Goal: Task Accomplishment & Management: Complete application form

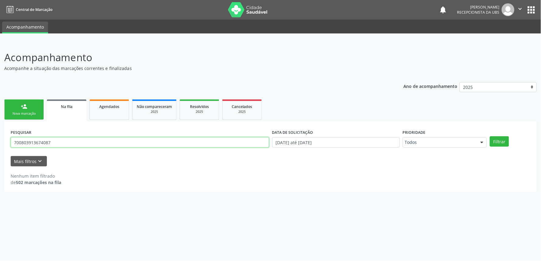
click at [103, 142] on input "700803913674087" at bounding box center [140, 142] width 258 height 10
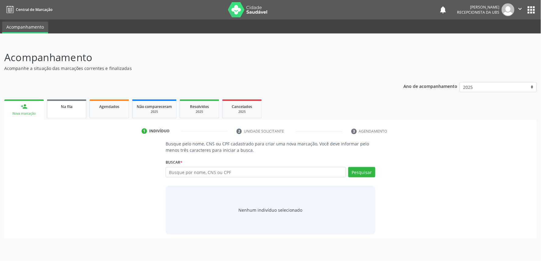
click at [67, 115] on link "Na fila" at bounding box center [67, 109] width 40 height 19
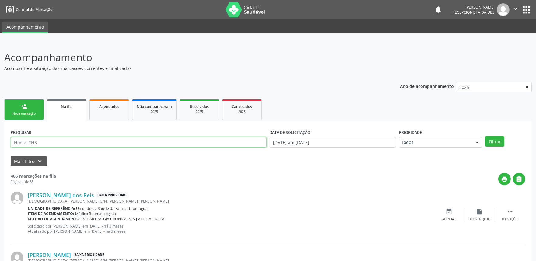
click at [130, 145] on input "text" at bounding box center [139, 142] width 256 height 10
paste input "708703139224390"
type input "708703139224390"
click at [485, 136] on button "Filtrar" at bounding box center [494, 141] width 19 height 10
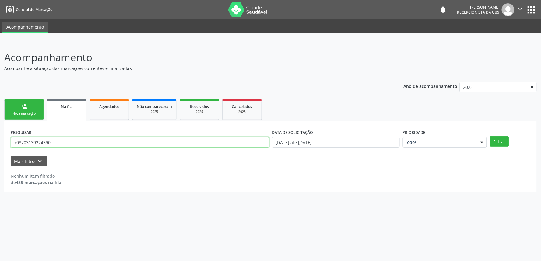
click at [167, 142] on input "708703139224390" at bounding box center [140, 142] width 258 height 10
paste input "708703139224390"
type input "708703139224390"
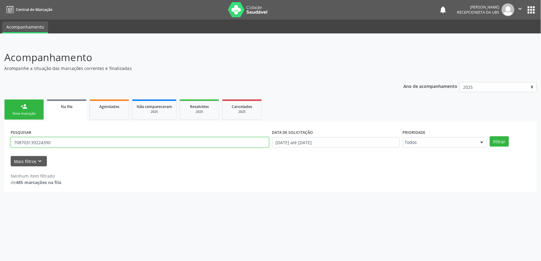
click at [490, 136] on button "Filtrar" at bounding box center [499, 141] width 19 height 10
click at [113, 105] on span "Agendados" at bounding box center [109, 106] width 20 height 5
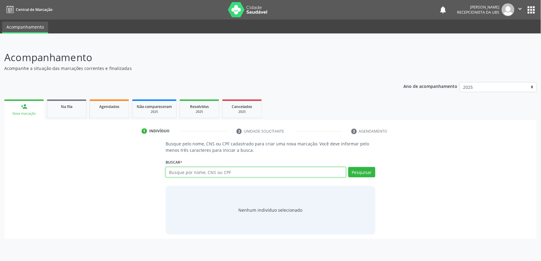
paste input "706009340252946"
type input "706009340252946"
click at [361, 174] on button "Pesquisar" at bounding box center [361, 172] width 27 height 10
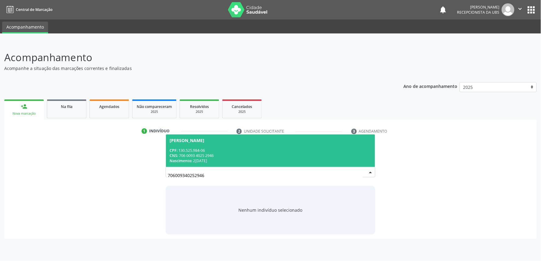
click at [281, 148] on div "CPF: 130.525.984-06" at bounding box center [271, 150] width 202 height 5
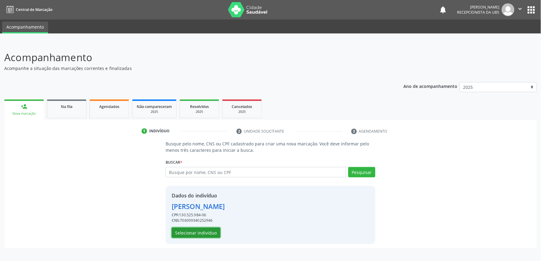
click at [193, 230] on button "Selecionar indivíduo" at bounding box center [196, 233] width 49 height 10
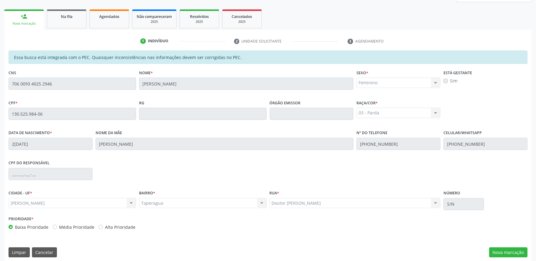
scroll to position [95, 0]
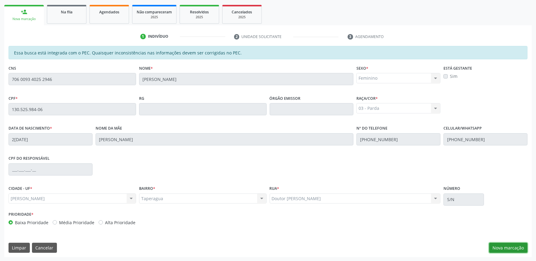
click at [500, 248] on button "Nova marcação" at bounding box center [508, 248] width 38 height 10
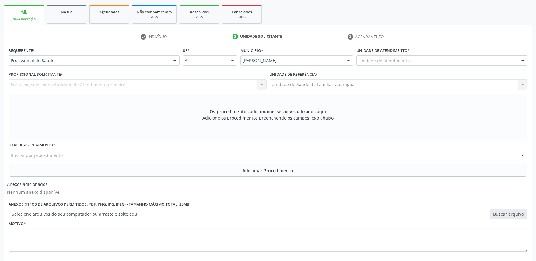
click at [418, 59] on div "Unidade de atendimento" at bounding box center [441, 60] width 171 height 10
click at [450, 56] on div "Unidade de atendimento" at bounding box center [441, 60] width 171 height 10
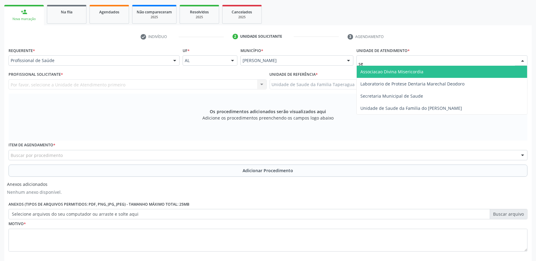
type input "sec"
click at [448, 69] on span "Secretaria Municipal de Saude" at bounding box center [442, 72] width 170 height 12
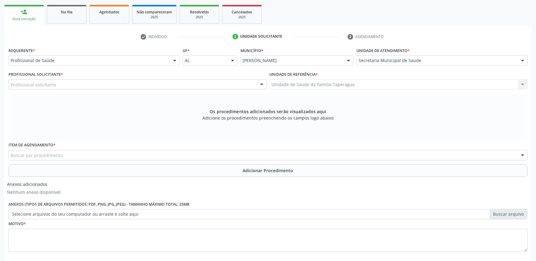
click at [227, 82] on div "Profissional solicitante" at bounding box center [138, 84] width 258 height 10
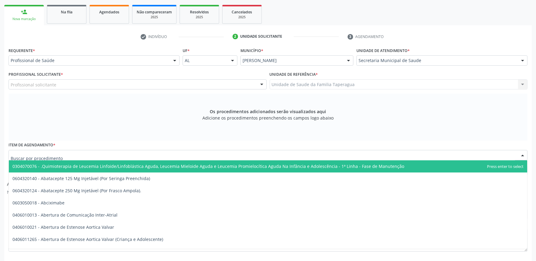
click at [232, 150] on div at bounding box center [268, 155] width 519 height 10
click at [197, 80] on div "Profissional solicitante" at bounding box center [138, 84] width 258 height 10
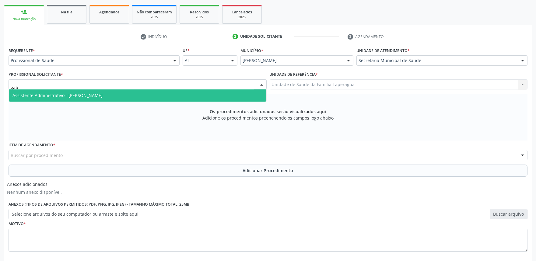
type input "gabr"
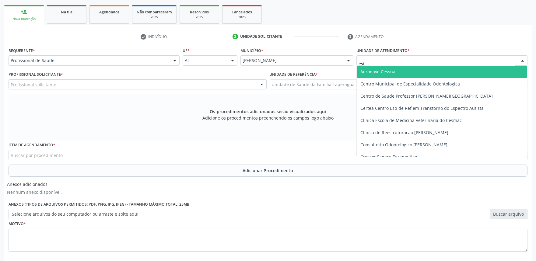
type input "esta"
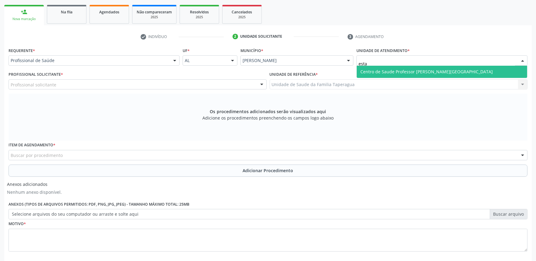
click at [433, 69] on span "Centro de Saude Professor [PERSON_NAME][GEOGRAPHIC_DATA]" at bounding box center [426, 72] width 132 height 6
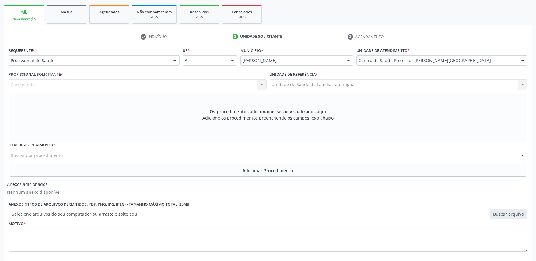
click at [162, 88] on div "Carregando... Assistente Administrativo - [PERSON_NAME] Assistente Administrati…" at bounding box center [138, 84] width 258 height 10
click at [164, 85] on div "Carregando... Assistente Administrativo - [PERSON_NAME] Assistente Administrati…" at bounding box center [138, 84] width 258 height 10
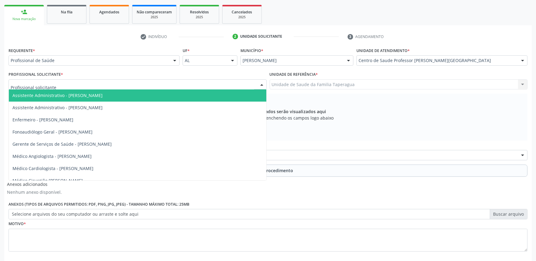
click at [164, 85] on div at bounding box center [138, 84] width 258 height 10
type input "e"
type input "g"
type input "gab"
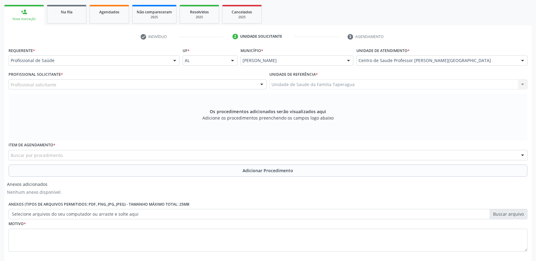
click at [121, 86] on div "Profissional solicitante" at bounding box center [138, 84] width 258 height 10
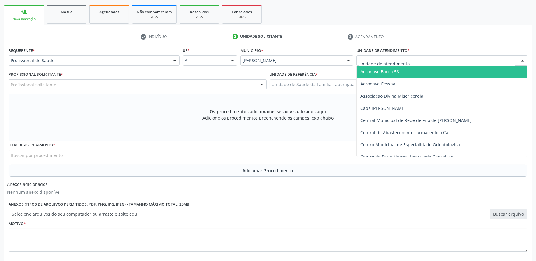
click at [436, 66] on span "Aeronave Baron 58" at bounding box center [442, 72] width 170 height 12
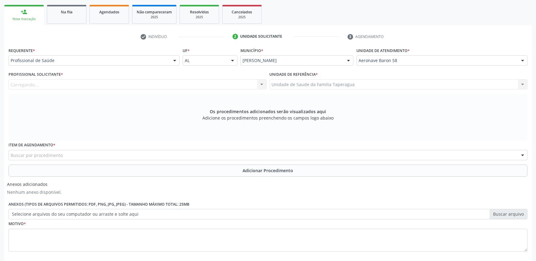
click at [448, 66] on div "Unidade de atendimento * Aeronave Baron 58 Aeronave Baron 58 Aeronave Cessna As…" at bounding box center [442, 58] width 174 height 24
click at [449, 56] on div "Aeronave Baron 58" at bounding box center [441, 60] width 171 height 10
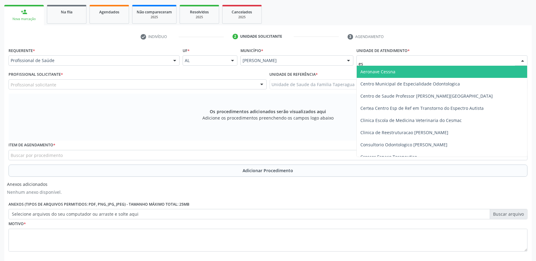
type input "est"
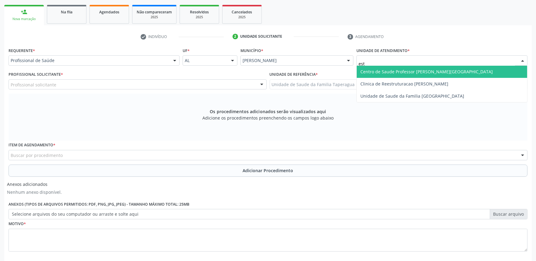
click at [448, 72] on span "Centro de Saude Professor [PERSON_NAME][GEOGRAPHIC_DATA]" at bounding box center [442, 72] width 170 height 12
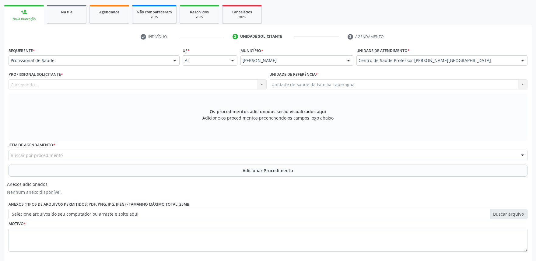
click at [227, 85] on div "Carregando... Enfermeiro - [PERSON_NAME] - [PERSON_NAME] [PERSON_NAME] - [PERSO…" at bounding box center [138, 84] width 258 height 10
click at [227, 85] on div "Profissional solicitante" at bounding box center [138, 84] width 258 height 10
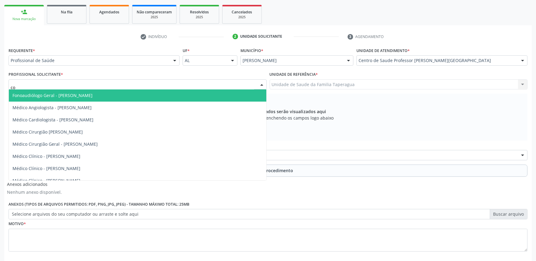
type input "c"
type input "g"
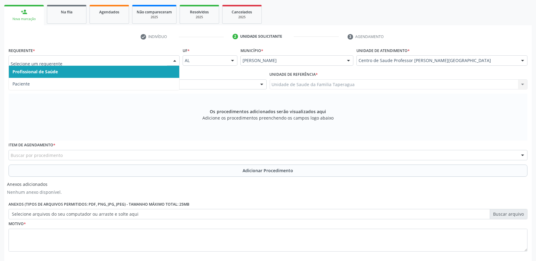
click at [123, 56] on div at bounding box center [94, 60] width 171 height 10
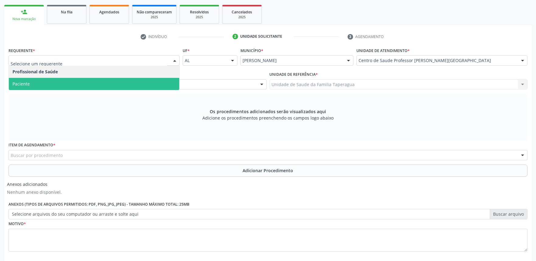
click at [121, 83] on span "Paciente" at bounding box center [94, 84] width 170 height 12
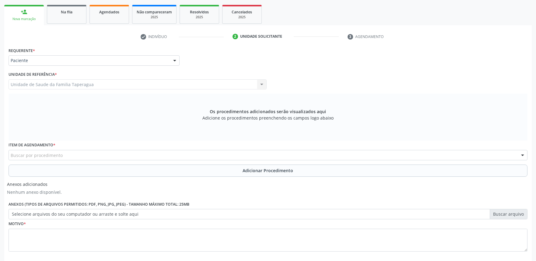
click at [149, 151] on div "Buscar por procedimento" at bounding box center [268, 155] width 519 height 10
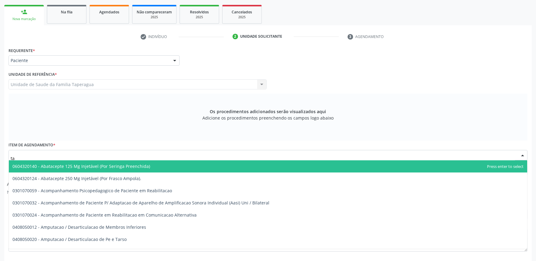
type input "t"
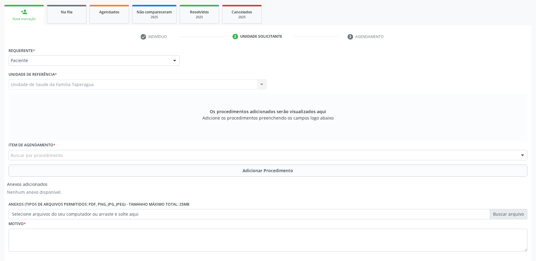
click at [185, 152] on div "Buscar por procedimento" at bounding box center [268, 155] width 519 height 10
type input "tomografia computadorizada"
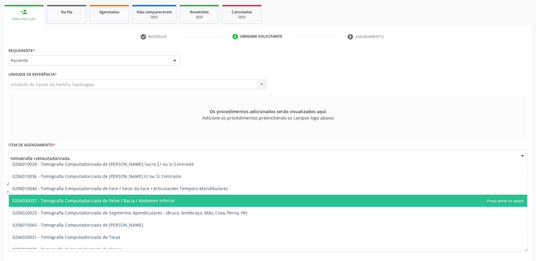
scroll to position [94, 0]
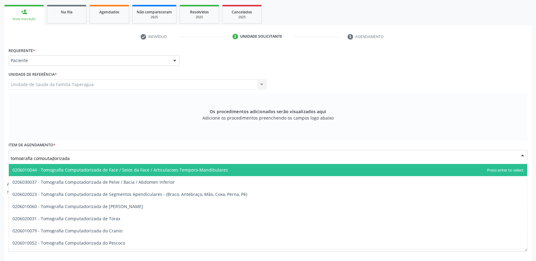
click at [244, 166] on span "0206010044 - Tomografia Computadorizada de Face / Seios da Face / Articulacoes …" at bounding box center [268, 170] width 518 height 12
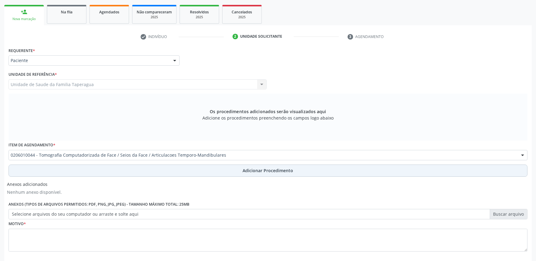
click at [249, 169] on span "Adicionar Procedimento" at bounding box center [268, 170] width 51 height 6
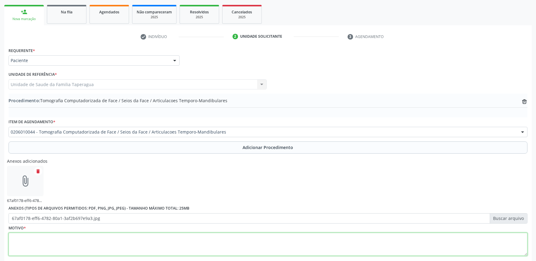
click at [165, 244] on textarea at bounding box center [268, 244] width 519 height 23
click at [116, 239] on textarea "perfuração de" at bounding box center [268, 244] width 519 height 23
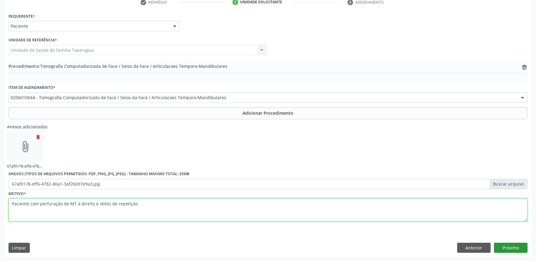
type textarea "Paciente com perfuração de MT à direito e otites de repetição"
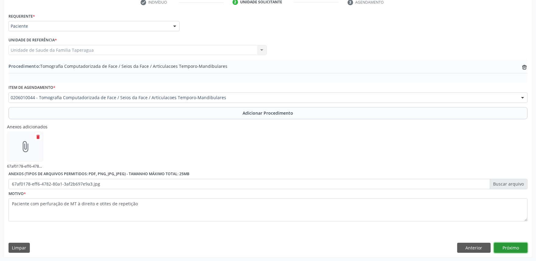
click at [511, 247] on button "Próximo" at bounding box center [510, 248] width 33 height 10
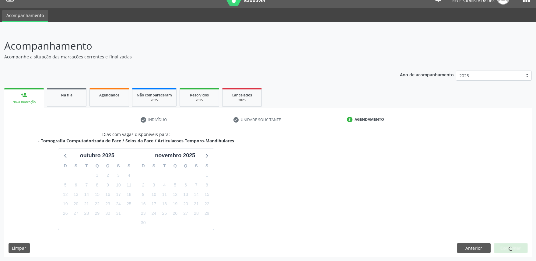
scroll to position [30, 0]
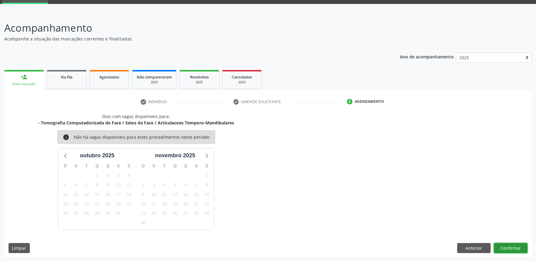
click at [513, 251] on button "Confirmar" at bounding box center [510, 248] width 33 height 10
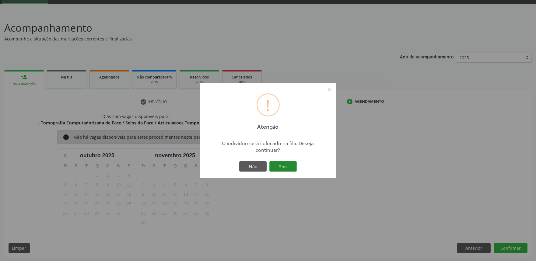
click at [279, 164] on button "Sim" at bounding box center [282, 166] width 27 height 10
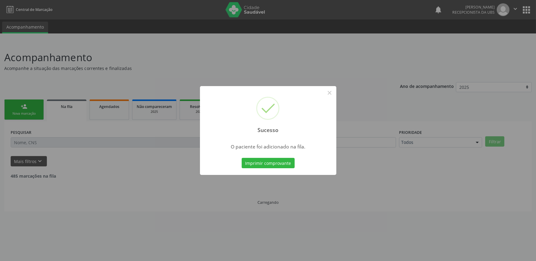
scroll to position [0, 0]
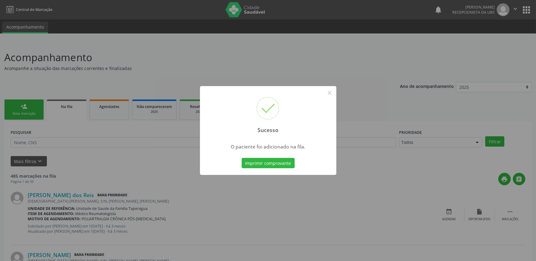
click at [434, 90] on div "Sucesso × O paciente foi adicionado na fila. Imprimir comprovante Cancel" at bounding box center [268, 130] width 536 height 261
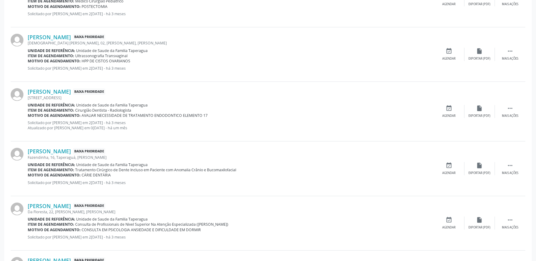
scroll to position [807, 0]
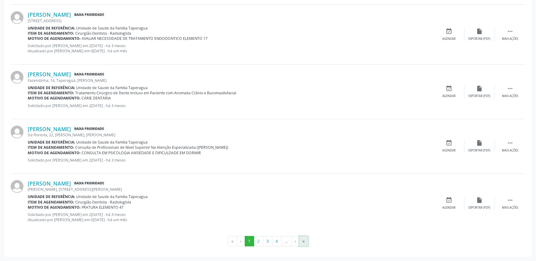
click at [307, 240] on button "»" at bounding box center [303, 241] width 9 height 10
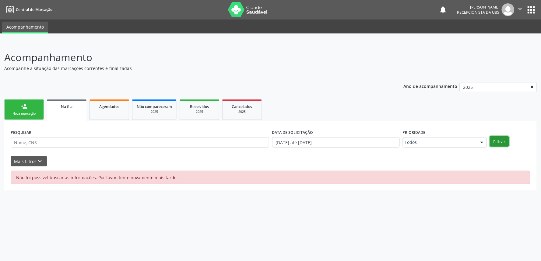
click at [493, 141] on button "Filtrar" at bounding box center [499, 141] width 19 height 10
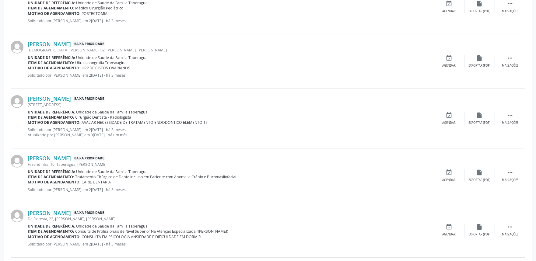
scroll to position [807, 0]
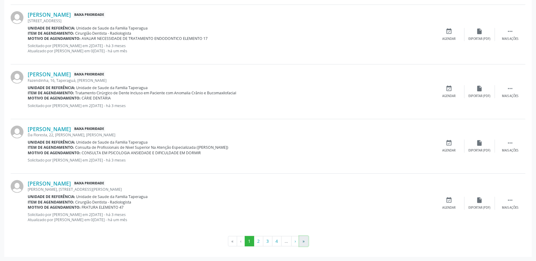
click at [307, 240] on button "»" at bounding box center [303, 241] width 9 height 10
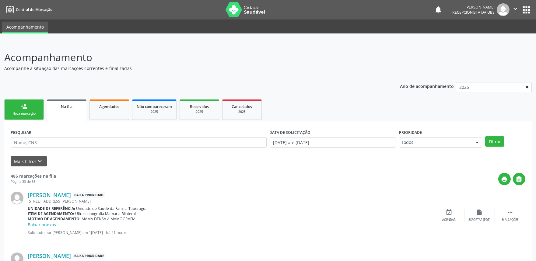
scroll to position [256, 0]
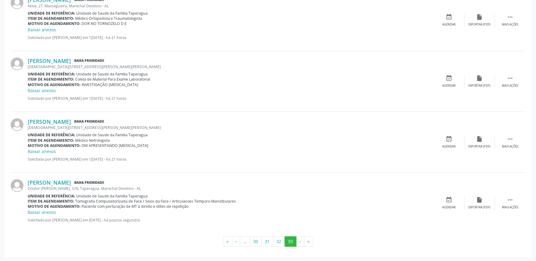
click at [531, 198] on div "PESQUISAR DATA DE SOLICITAÇÃO [DATE] até [DATE] Prioridade Todos Todos Baixa Pr…" at bounding box center [267, 61] width 527 height 392
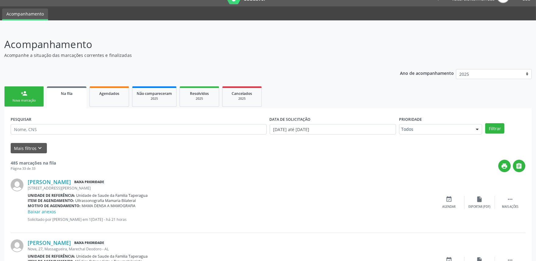
scroll to position [0, 0]
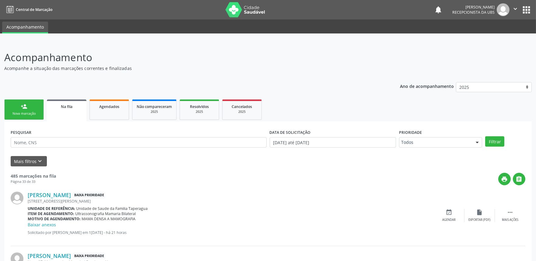
click at [30, 116] on div "Nova marcação" at bounding box center [24, 113] width 30 height 5
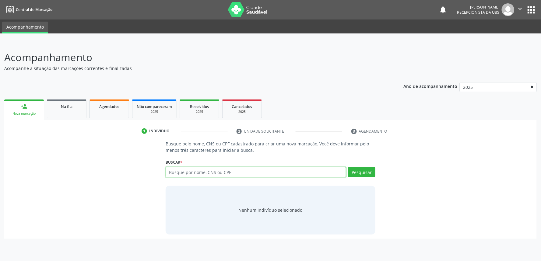
click at [206, 169] on input "text" at bounding box center [256, 172] width 180 height 10
paste input "706009340252946"
type input "706009340252946"
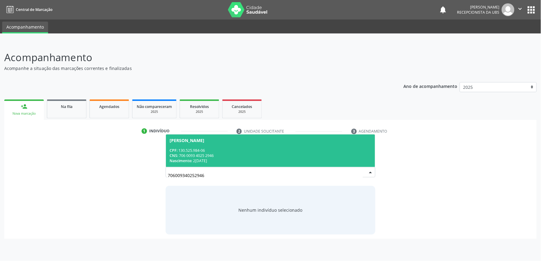
click at [220, 149] on div "CPF: 130.525.984-06" at bounding box center [271, 150] width 202 height 5
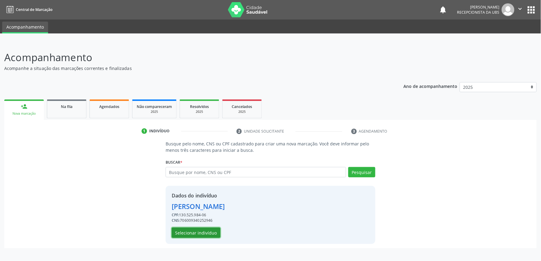
click at [208, 230] on button "Selecionar indivíduo" at bounding box center [196, 233] width 49 height 10
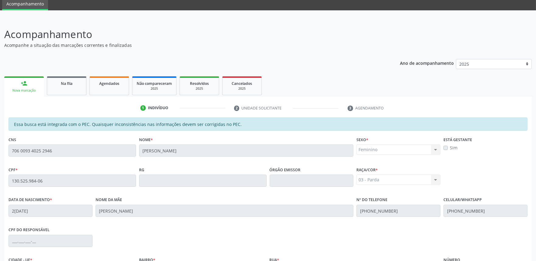
scroll to position [95, 0]
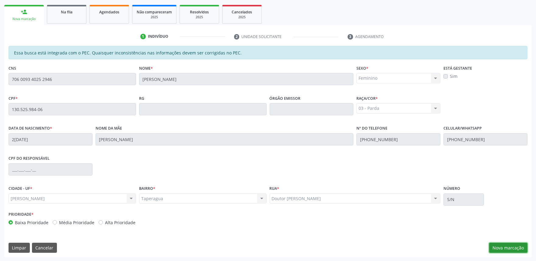
click at [509, 251] on button "Nova marcação" at bounding box center [508, 248] width 38 height 10
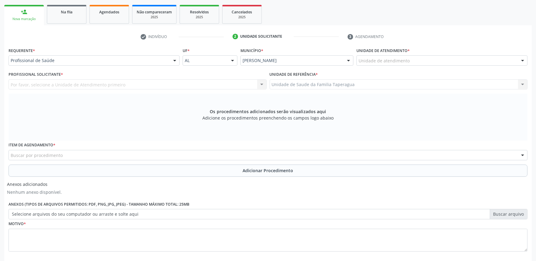
click at [168, 57] on div "Profissional de Saúde" at bounding box center [94, 60] width 171 height 10
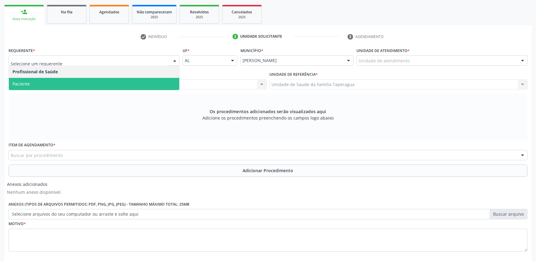
click at [160, 82] on span "Paciente" at bounding box center [94, 84] width 170 height 12
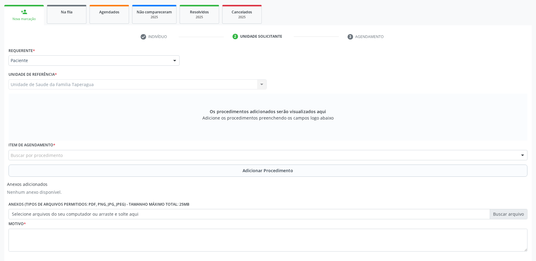
click at [154, 153] on div "Buscar por procedimento" at bounding box center [268, 155] width 519 height 10
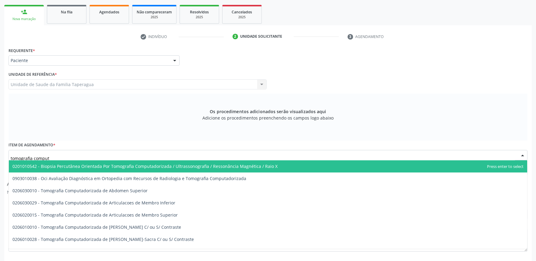
type input "tomografia computa"
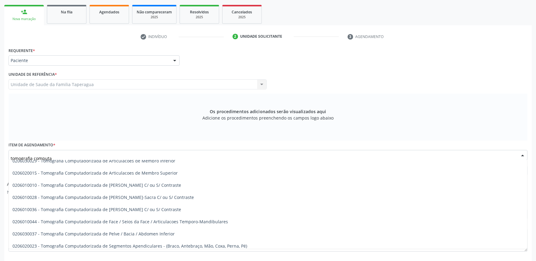
scroll to position [47, 0]
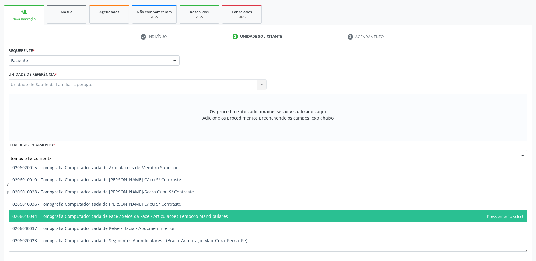
click at [279, 216] on span "0206010044 - Tomografia Computadorizada de Face / Seios da Face / Articulacoes …" at bounding box center [268, 216] width 518 height 12
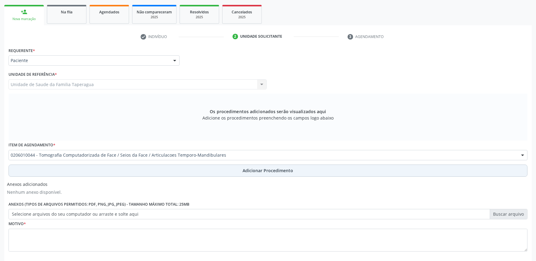
click at [314, 172] on button "Adicionar Procedimento" at bounding box center [268, 171] width 519 height 12
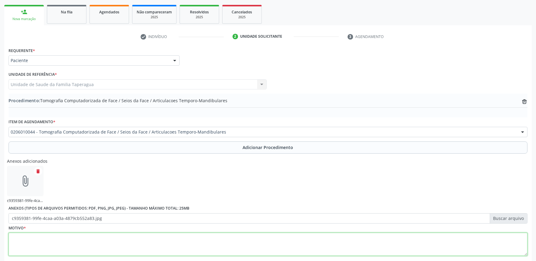
click at [235, 244] on textarea at bounding box center [268, 244] width 519 height 23
type textarea "Obstrução nasal crônica"
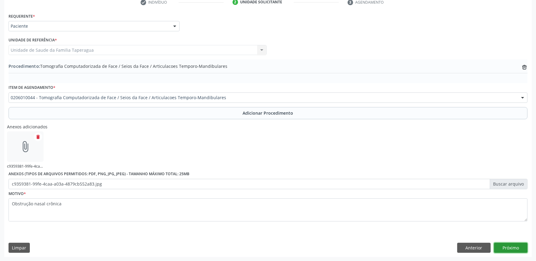
click at [506, 249] on button "Próximo" at bounding box center [510, 248] width 33 height 10
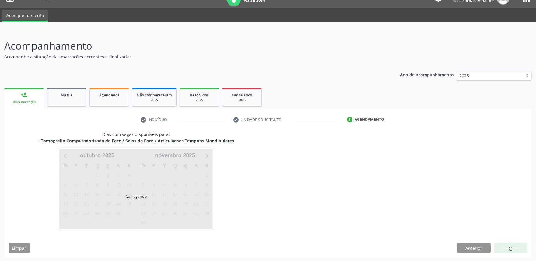
scroll to position [30, 0]
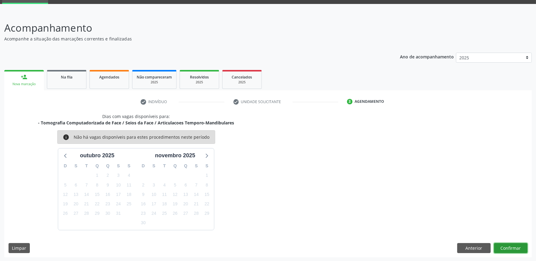
click at [510, 243] on button "Confirmar" at bounding box center [510, 248] width 33 height 10
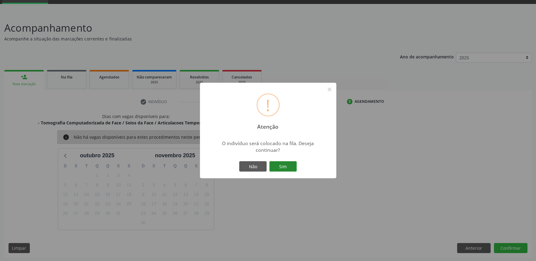
click at [280, 163] on button "Sim" at bounding box center [282, 166] width 27 height 10
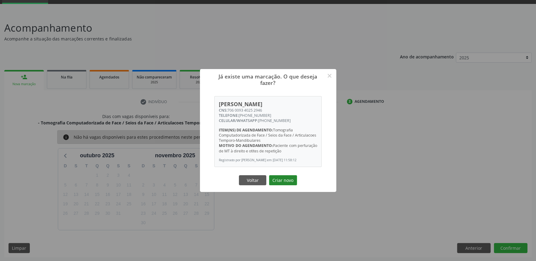
click at [281, 180] on button "Criar novo" at bounding box center [283, 180] width 28 height 10
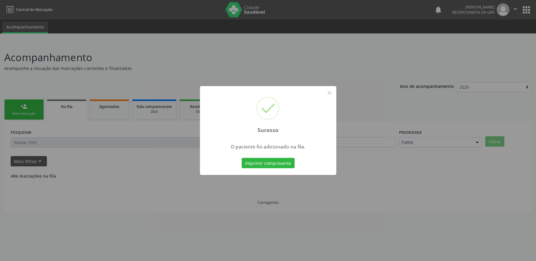
scroll to position [0, 0]
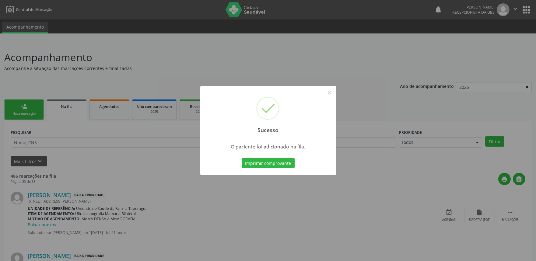
click at [181, 173] on div "Sucesso × O paciente foi adicionado na fila. Imprimir comprovante Cancel" at bounding box center [268, 130] width 536 height 261
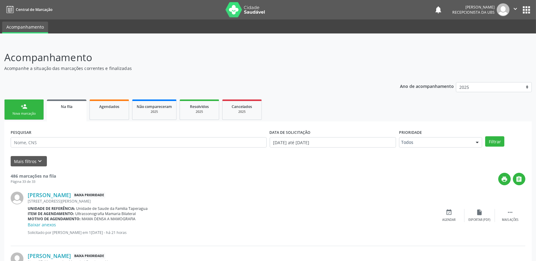
click at [37, 110] on link "person_add Nova marcação" at bounding box center [24, 110] width 40 height 20
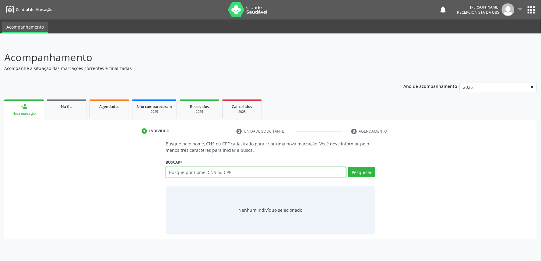
click at [197, 177] on input "text" at bounding box center [256, 172] width 180 height 10
paste input "700003466296905"
type input "700003466296905"
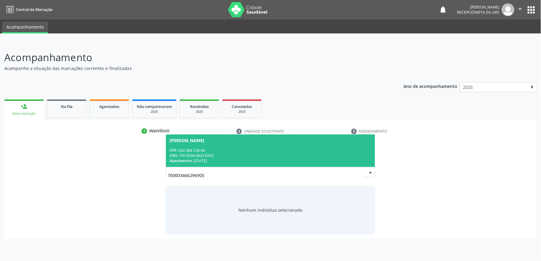
click at [230, 157] on div "CNS: 700 0034 6629 6905" at bounding box center [271, 155] width 202 height 5
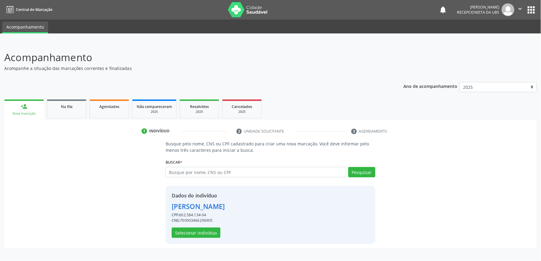
click at [193, 226] on div "Dados do indivíduo [PERSON_NAME] CPF: 662.584.134-04 CNS: 700003466296905 Selec…" at bounding box center [198, 215] width 53 height 46
click at [193, 229] on button "Selecionar indivíduo" at bounding box center [196, 233] width 49 height 10
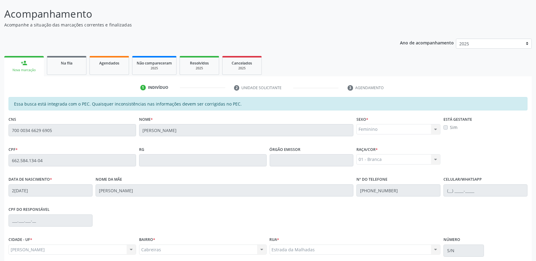
scroll to position [95, 0]
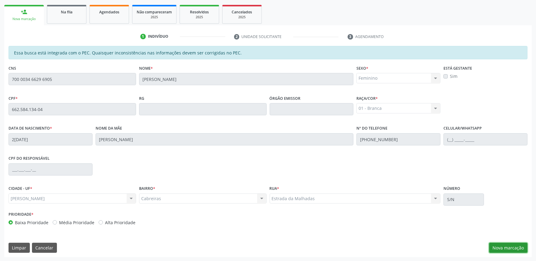
click at [505, 247] on button "Nova marcação" at bounding box center [508, 248] width 38 height 10
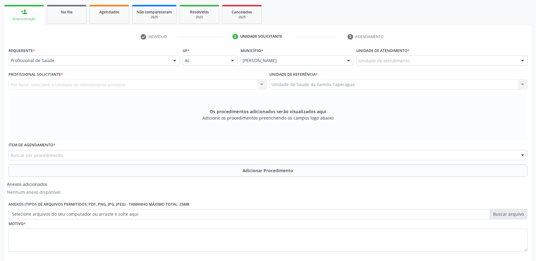
click at [425, 61] on div "Unidade de atendimento" at bounding box center [441, 60] width 171 height 10
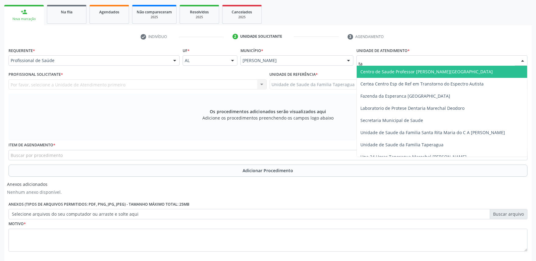
type input "tap"
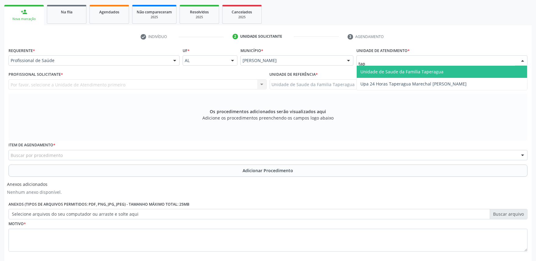
click at [427, 72] on span "Unidade de Saude da Familia Taperagua" at bounding box center [401, 72] width 83 height 6
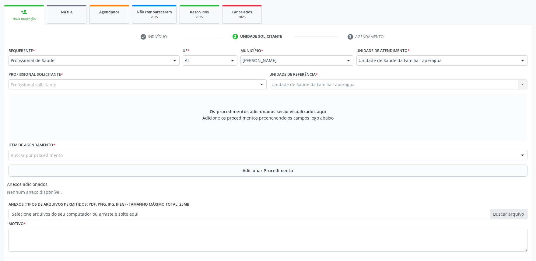
click at [205, 82] on div "Profissional solicitante" at bounding box center [138, 84] width 258 height 10
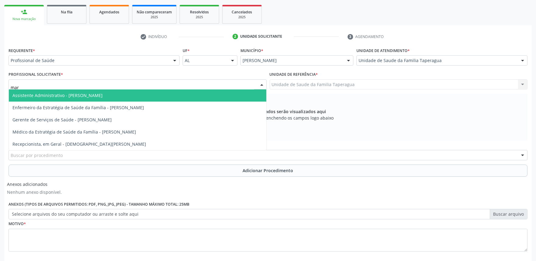
type input "mart"
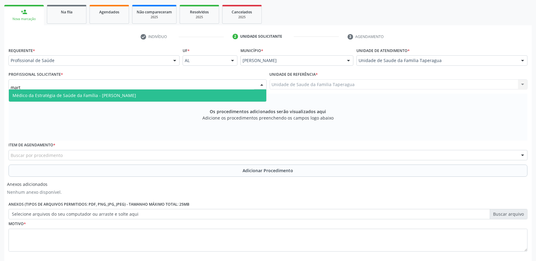
click at [201, 96] on span "Médico da Estratégia de Saúde da Família - [PERSON_NAME]" at bounding box center [137, 95] width 257 height 12
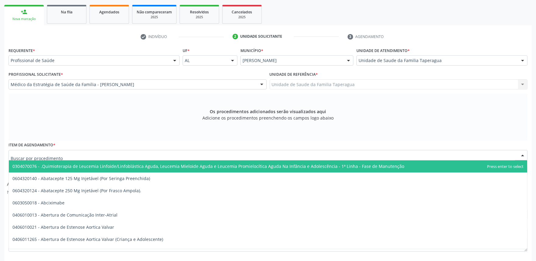
click at [195, 154] on div at bounding box center [268, 155] width 519 height 10
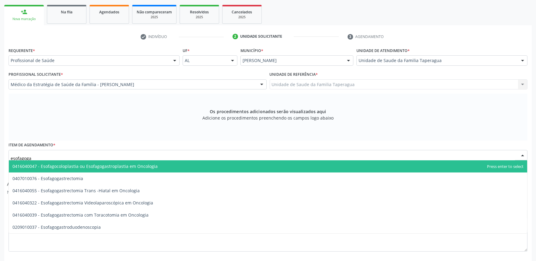
type input "esofagogas"
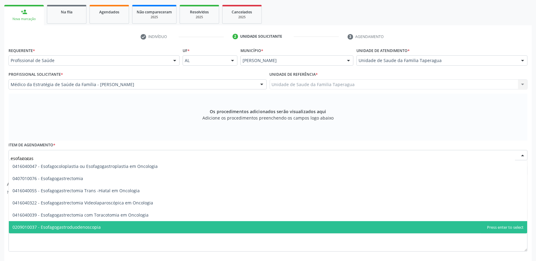
click at [126, 227] on span "0209010037 - Esofagogastroduodenoscopia" at bounding box center [268, 227] width 518 height 12
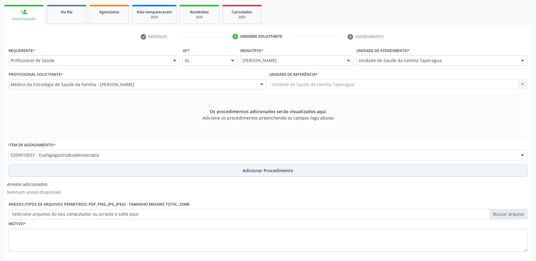
click at [189, 170] on button "Adicionar Procedimento" at bounding box center [268, 171] width 519 height 12
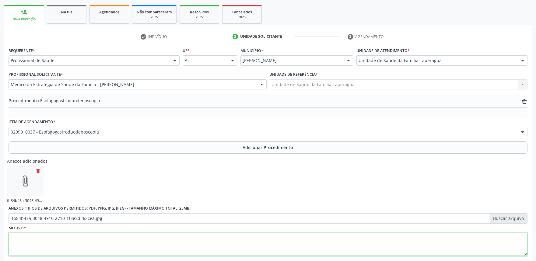
click at [221, 242] on textarea at bounding box center [268, 244] width 519 height 23
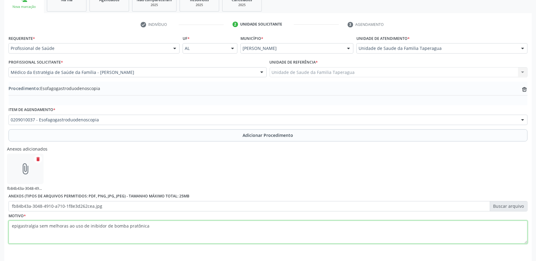
scroll to position [129, 0]
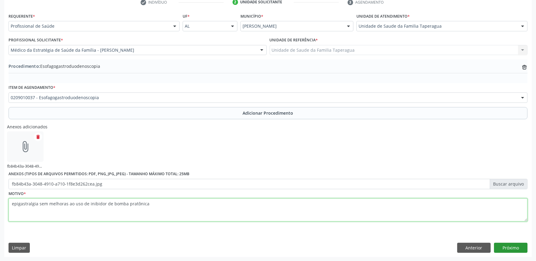
type textarea "epigastralgia sem melhoras ao uso de inibidor de bomba pratônica"
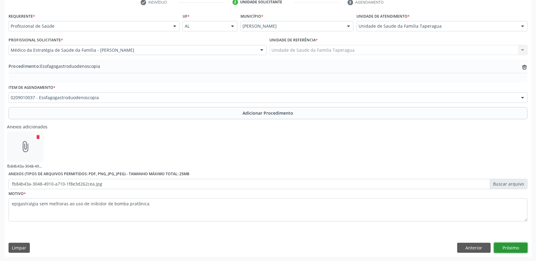
click at [510, 245] on button "Próximo" at bounding box center [510, 248] width 33 height 10
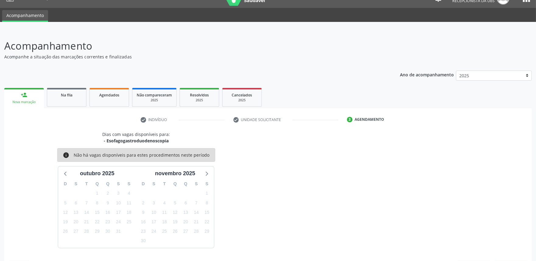
scroll to position [30, 0]
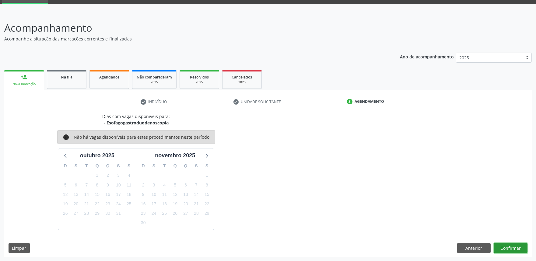
click at [510, 243] on button "Confirmar" at bounding box center [510, 248] width 33 height 10
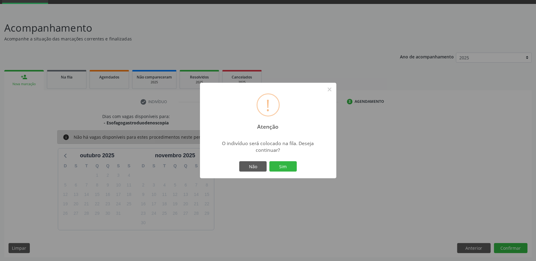
click at [269, 161] on button "Sim" at bounding box center [282, 166] width 27 height 10
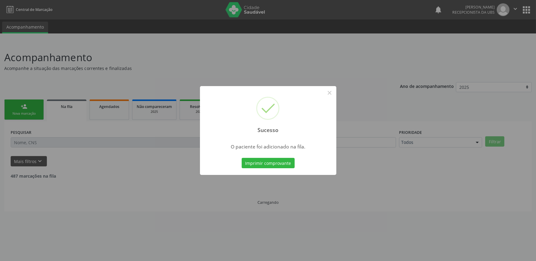
scroll to position [0, 0]
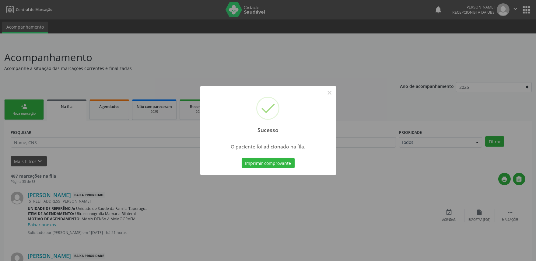
click at [480, 90] on div "Sucesso × O paciente foi adicionado na fila. Imprimir comprovante Cancel" at bounding box center [268, 130] width 536 height 261
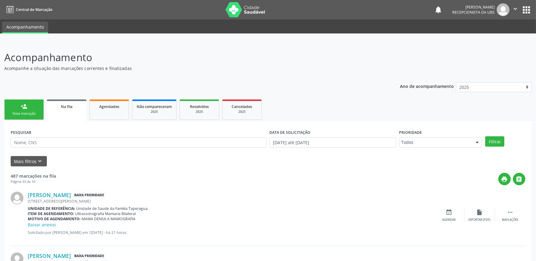
click at [23, 105] on div "person_add" at bounding box center [24, 106] width 7 height 7
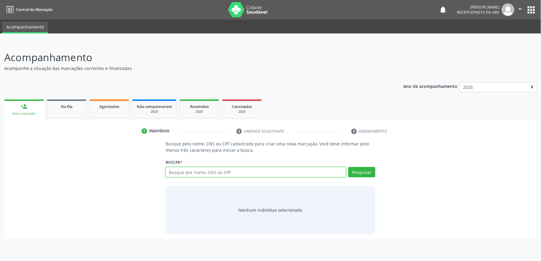
click at [217, 174] on input "text" at bounding box center [256, 172] width 180 height 10
paste input "704701705912630"
type input "704701705912630"
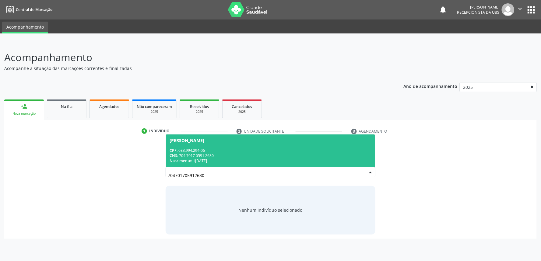
click at [249, 136] on span "[PERSON_NAME] CPF: 083.994.294-06 CNS: 704 7017 0591 2630 Nascimento: [DATE]" at bounding box center [270, 151] width 209 height 33
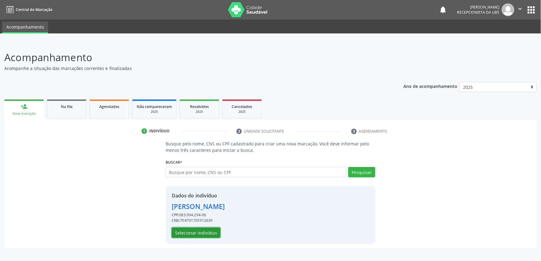
click at [207, 233] on button "Selecionar indivíduo" at bounding box center [196, 233] width 49 height 10
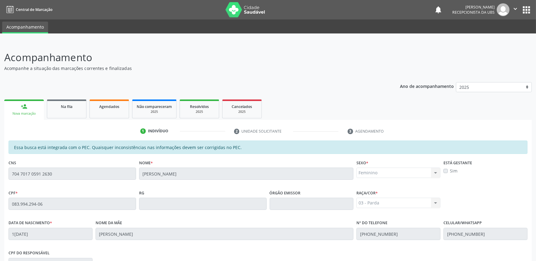
scroll to position [95, 0]
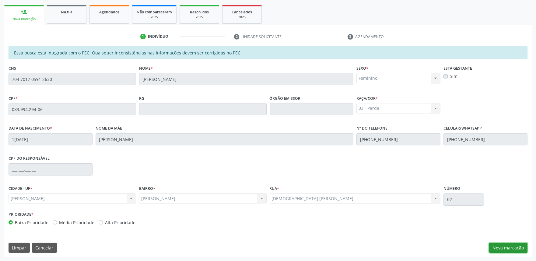
click at [513, 251] on button "Nova marcação" at bounding box center [508, 248] width 38 height 10
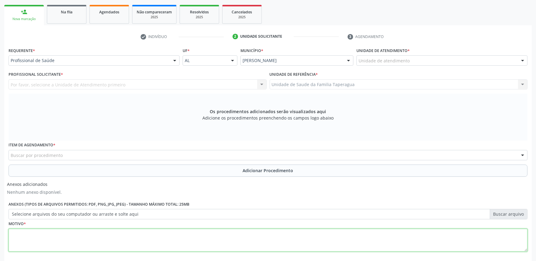
click at [513, 251] on textarea at bounding box center [268, 240] width 519 height 23
click at [430, 58] on div "Unidade de atendimento" at bounding box center [441, 60] width 171 height 10
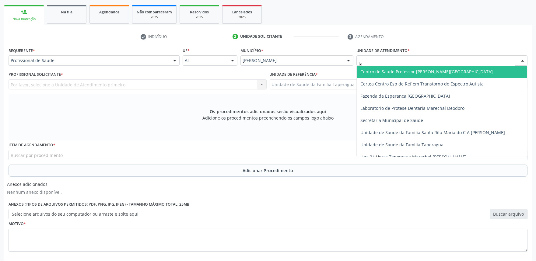
type input "tap"
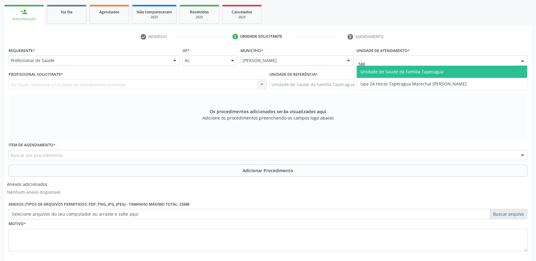
click at [430, 69] on span "Unidade de Saude da Familia Taperagua" at bounding box center [401, 72] width 83 height 6
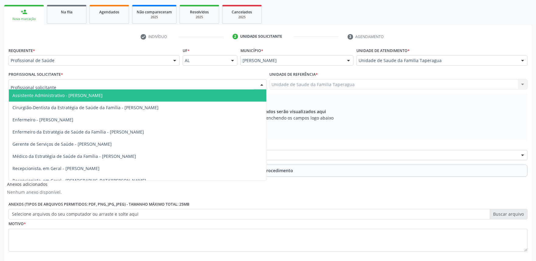
click at [220, 84] on div at bounding box center [138, 84] width 258 height 10
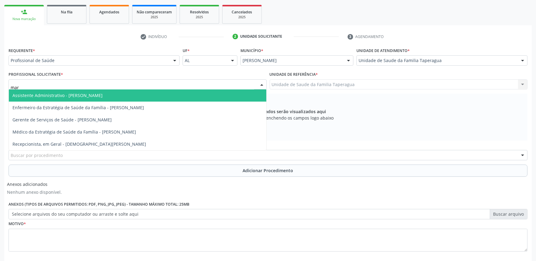
type input "mart"
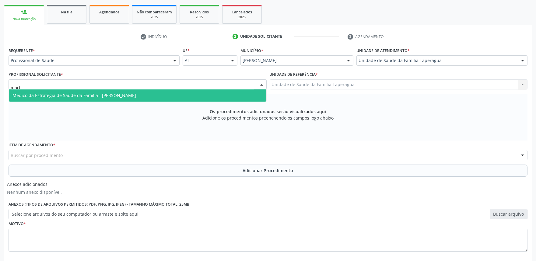
click at [218, 94] on span "Médico da Estratégia de Saúde da Família - [PERSON_NAME]" at bounding box center [137, 95] width 257 height 12
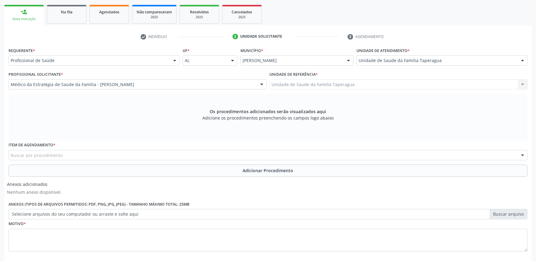
click at [197, 152] on div "Buscar por procedimento" at bounding box center [268, 155] width 519 height 10
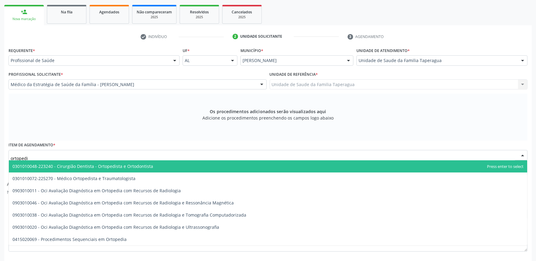
type input "ortopedis"
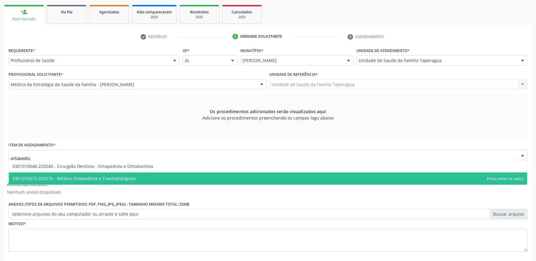
click at [169, 181] on span "0301010072-225270 - Médico Ortopedista e Traumatologista" at bounding box center [268, 179] width 518 height 12
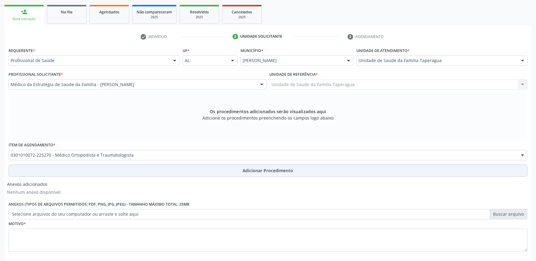
click at [187, 166] on button "Adicionar Procedimento" at bounding box center [268, 171] width 519 height 12
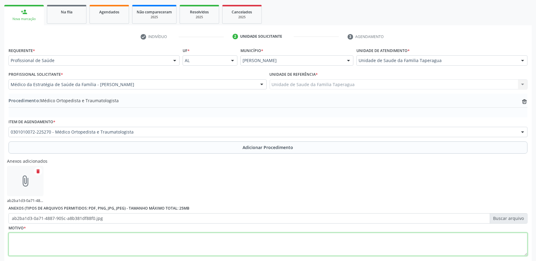
click at [245, 245] on textarea at bounding box center [268, 244] width 519 height 23
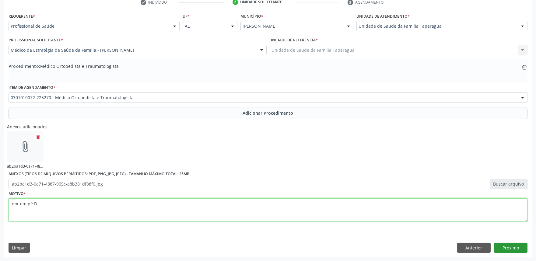
type textarea "dor em pé D"
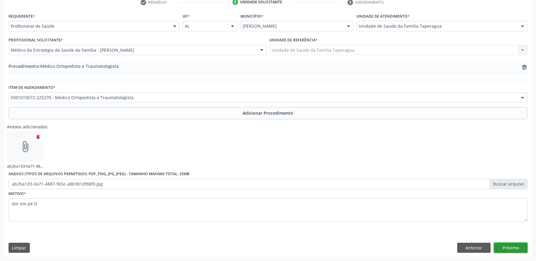
click at [509, 245] on button "Próximo" at bounding box center [510, 248] width 33 height 10
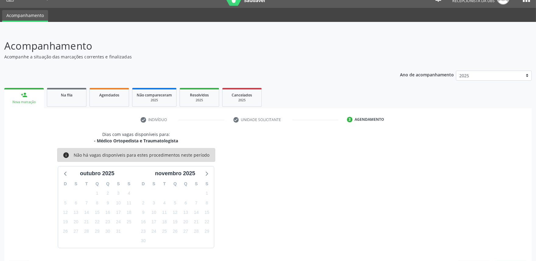
scroll to position [30, 0]
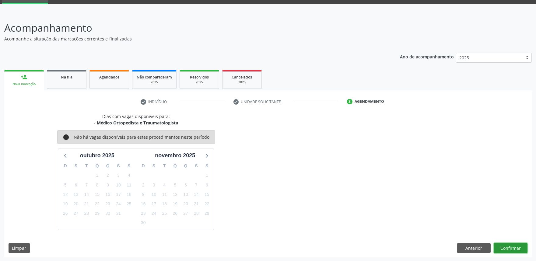
click at [505, 248] on button "Confirmar" at bounding box center [510, 248] width 33 height 10
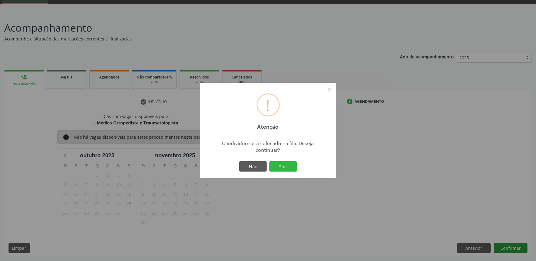
click at [269, 161] on button "Sim" at bounding box center [282, 166] width 27 height 10
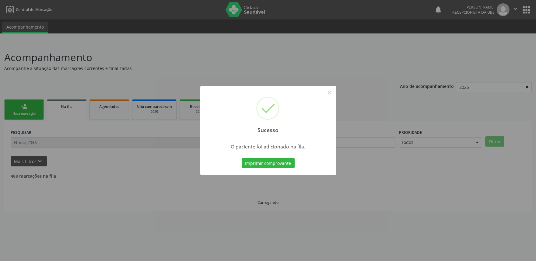
scroll to position [0, 0]
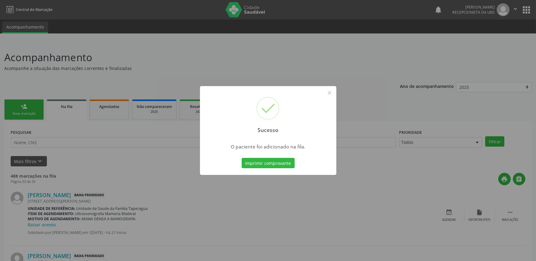
click at [144, 140] on div "Sucesso × O paciente foi adicionado na fila. Imprimir comprovante Cancel" at bounding box center [268, 130] width 536 height 261
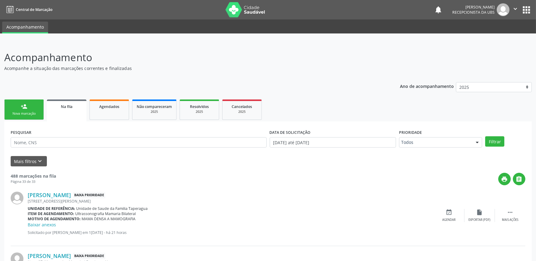
click at [38, 116] on div "Nova marcação" at bounding box center [24, 113] width 30 height 5
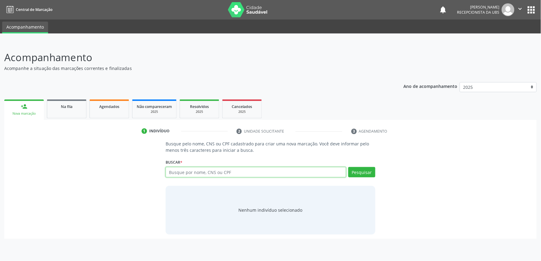
click at [254, 172] on input "text" at bounding box center [256, 172] width 180 height 10
paste input "704701705912630"
type input "704701705912630"
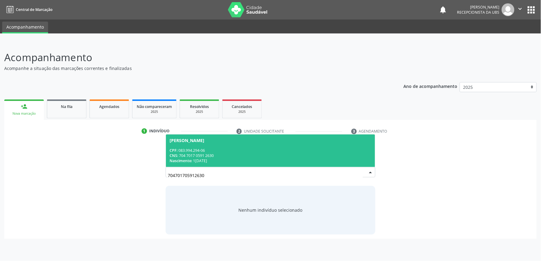
click at [257, 156] on div "CNS: 704 7017 0591 2630" at bounding box center [271, 155] width 202 height 5
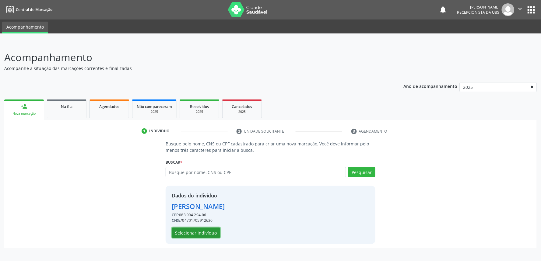
click at [210, 234] on button "Selecionar indivíduo" at bounding box center [196, 233] width 49 height 10
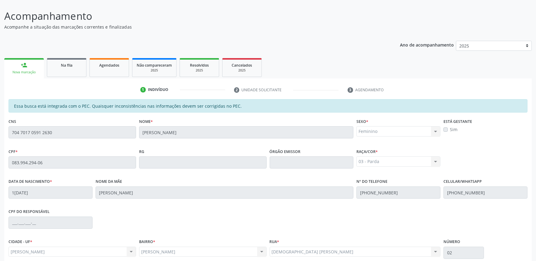
scroll to position [95, 0]
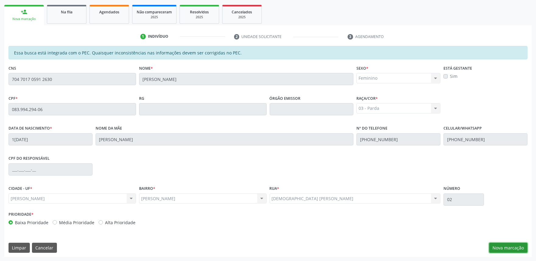
click at [509, 247] on button "Nova marcação" at bounding box center [508, 248] width 38 height 10
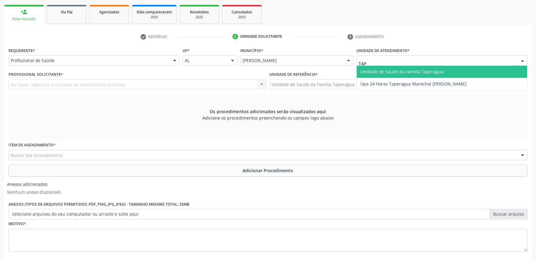
type input "TAPE"
click at [410, 69] on span "Unidade de Saude da Familia Taperagua" at bounding box center [401, 72] width 83 height 6
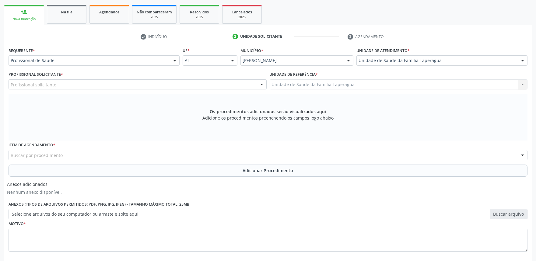
click at [183, 85] on div "Profissional solicitante" at bounding box center [138, 84] width 258 height 10
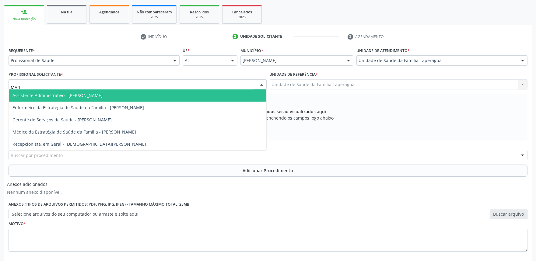
type input "MART"
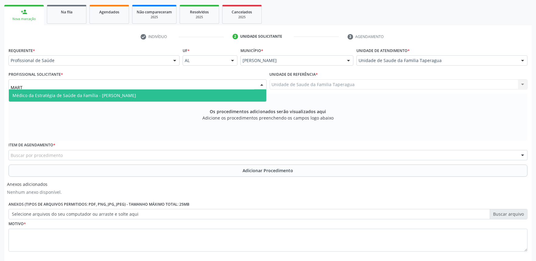
click at [179, 93] on span "Médico da Estratégia de Saúde da Família - [PERSON_NAME]" at bounding box center [137, 95] width 257 height 12
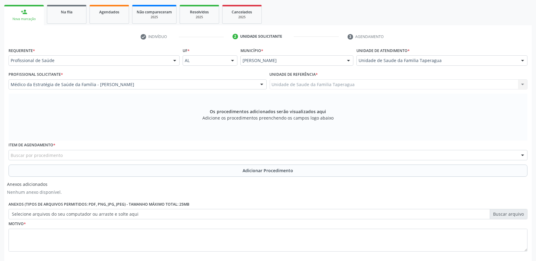
click at [177, 153] on div "Buscar por procedimento" at bounding box center [268, 155] width 519 height 10
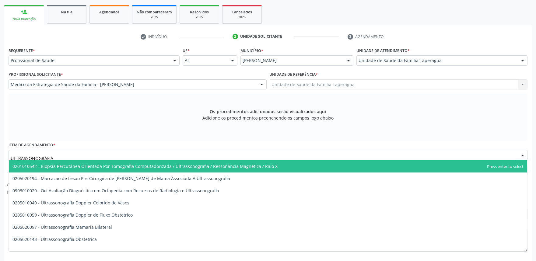
type input "ULTRASSONOGRAFIA M"
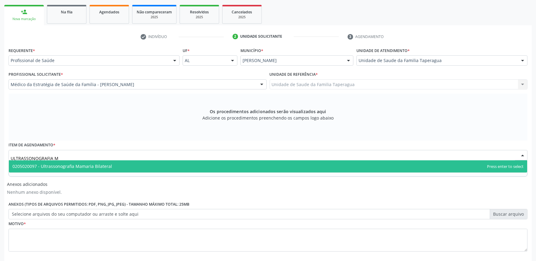
click at [176, 167] on span "0205020097 - Ultrassonografia Mamaria Bilateral" at bounding box center [268, 166] width 518 height 12
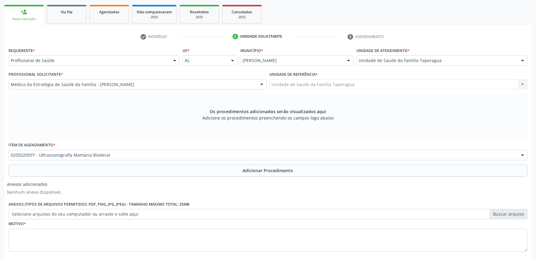
click at [186, 166] on button "Adicionar Procedimento" at bounding box center [268, 171] width 519 height 12
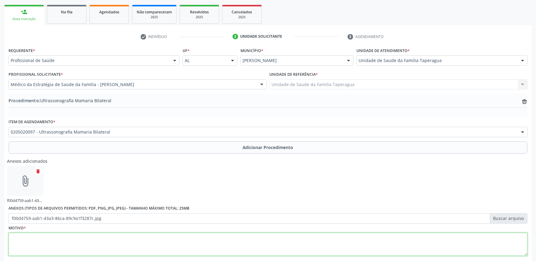
click at [214, 237] on textarea at bounding box center [268, 244] width 519 height 23
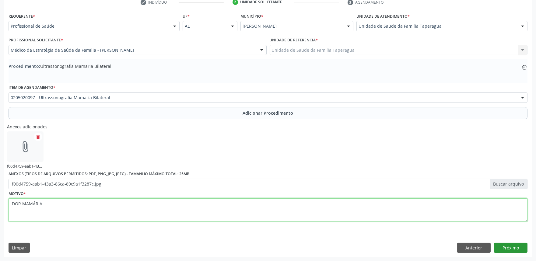
type textarea "DOR MAMÁRIA"
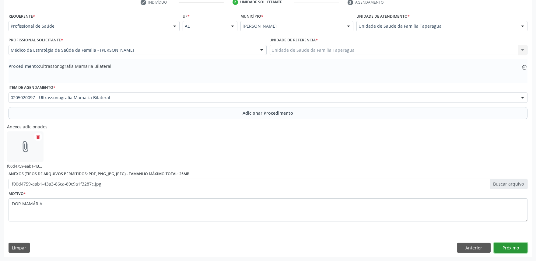
click at [506, 250] on button "Próximo" at bounding box center [510, 248] width 33 height 10
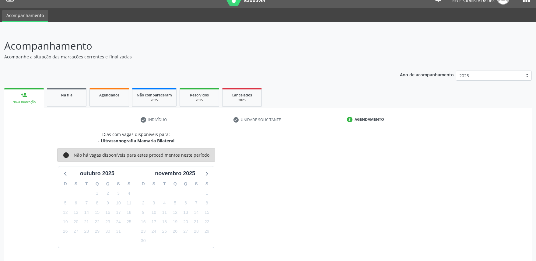
scroll to position [30, 0]
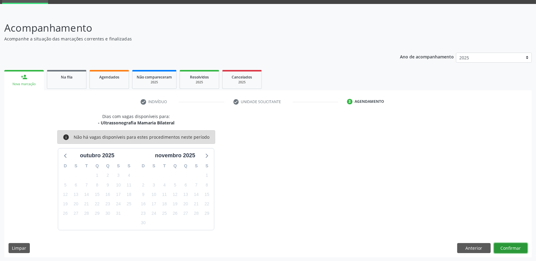
click at [513, 245] on button "Confirmar" at bounding box center [510, 248] width 33 height 10
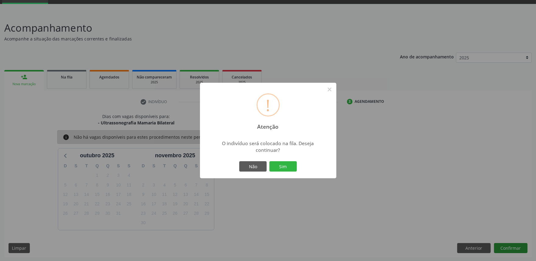
click at [269, 161] on button "Sim" at bounding box center [282, 166] width 27 height 10
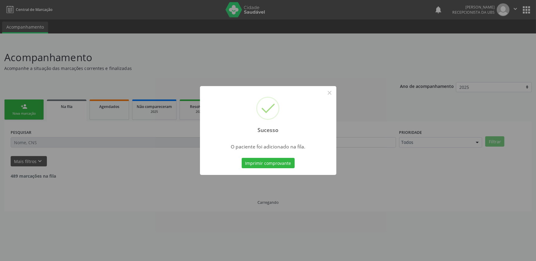
scroll to position [0, 0]
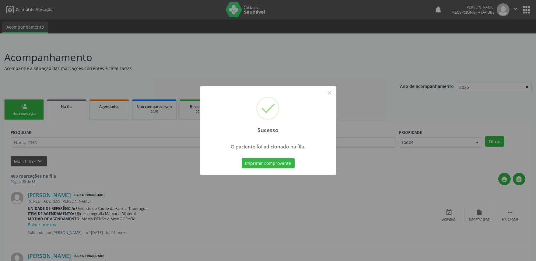
click at [118, 142] on div "Sucesso × O paciente foi adicionado na fila. Imprimir comprovante Cancel" at bounding box center [268, 130] width 536 height 261
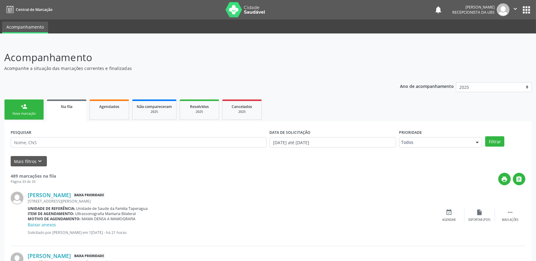
click at [27, 116] on link "person_add Nova marcação" at bounding box center [24, 110] width 40 height 20
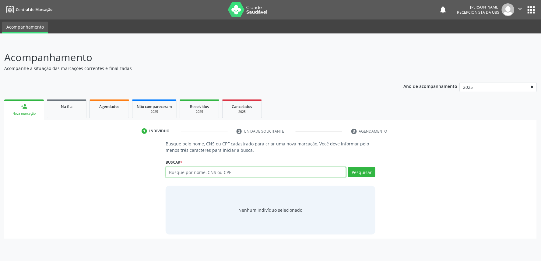
click at [232, 170] on input "text" at bounding box center [256, 172] width 180 height 10
paste input "704701705912630"
type input "704701705912630"
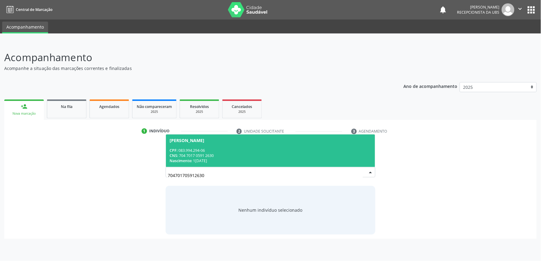
click at [251, 148] on div "CPF: 083.994.294-06" at bounding box center [271, 150] width 202 height 5
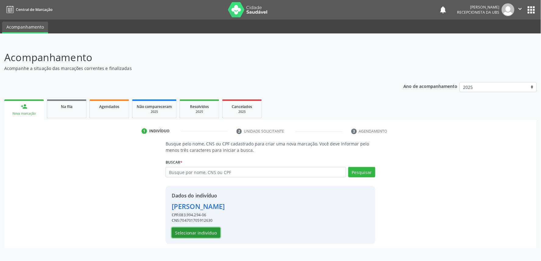
click at [201, 231] on button "Selecionar indivíduo" at bounding box center [196, 233] width 49 height 10
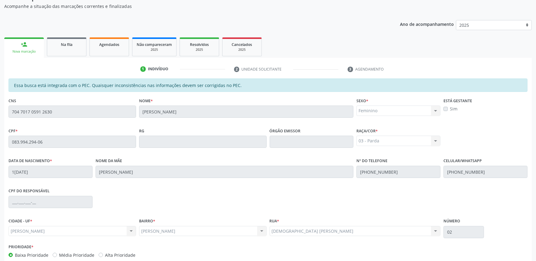
scroll to position [95, 0]
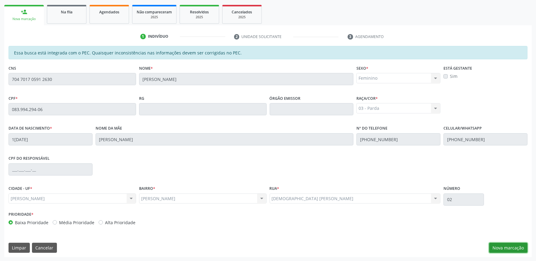
click at [511, 243] on button "Nova marcação" at bounding box center [508, 248] width 38 height 10
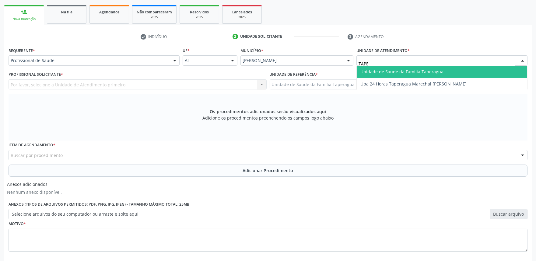
type input "TAPER"
click at [381, 70] on span "Unidade de Saude da Familia Taperagua" at bounding box center [401, 72] width 83 height 6
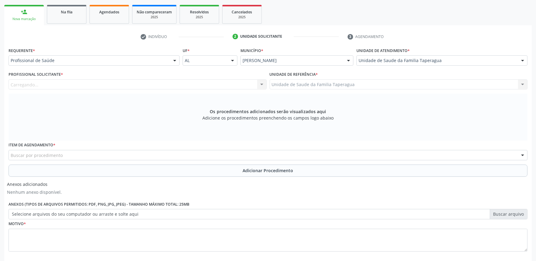
click at [221, 79] on div "Carregando..." at bounding box center [138, 84] width 258 height 10
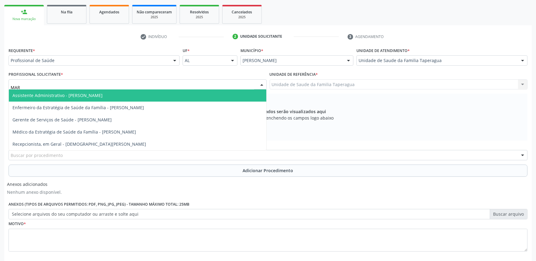
type input "MART"
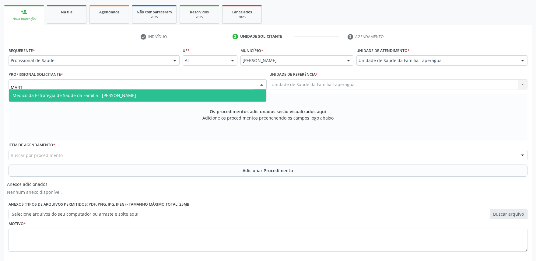
click at [218, 92] on span "Médico da Estratégia de Saúde da Família - [PERSON_NAME]" at bounding box center [137, 95] width 257 height 12
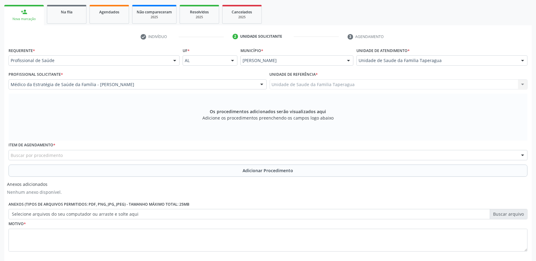
click at [213, 154] on div "Buscar por procedimento" at bounding box center [268, 155] width 519 height 10
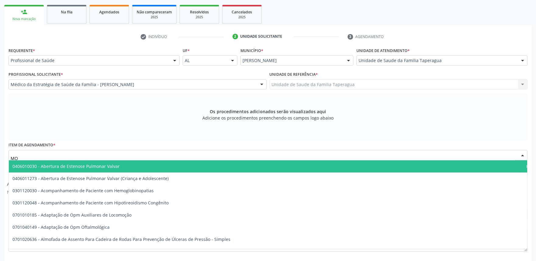
type input "M"
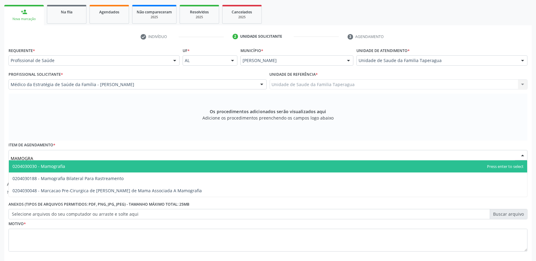
type input "MAMOGRAF"
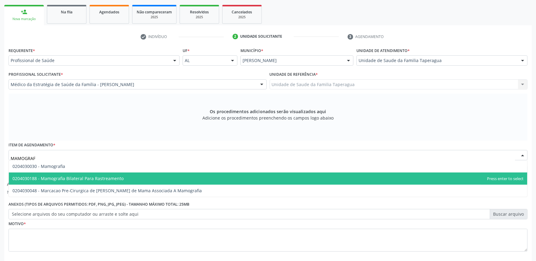
click at [208, 177] on span "0204030188 - Mamografia Bilateral Para Rastreamento" at bounding box center [268, 179] width 518 height 12
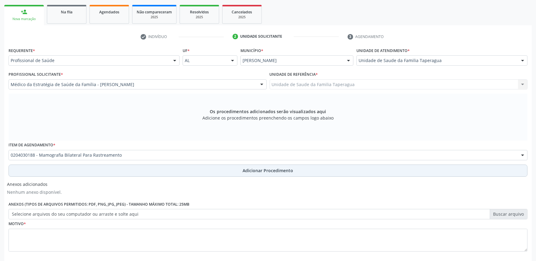
click at [227, 173] on button "Adicionar Procedimento" at bounding box center [268, 171] width 519 height 12
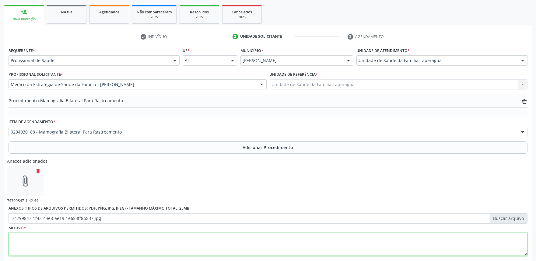
click at [196, 251] on textarea at bounding box center [268, 244] width 519 height 23
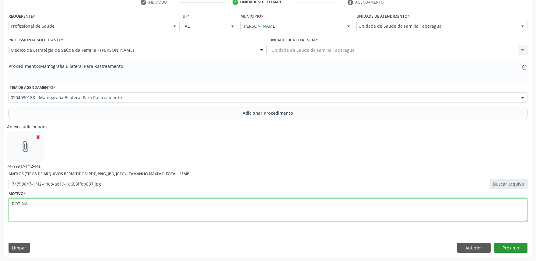
type textarea "ROTINA"
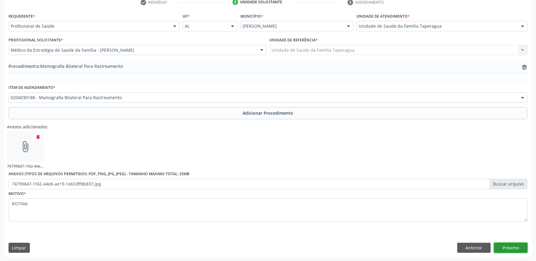
click at [507, 244] on button "Próximo" at bounding box center [510, 248] width 33 height 10
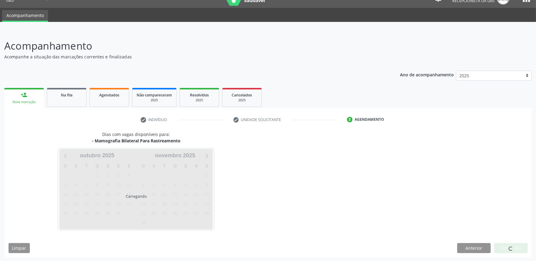
scroll to position [30, 0]
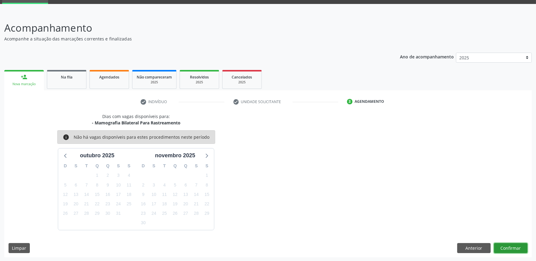
click at [507, 244] on button "Confirmar" at bounding box center [510, 248] width 33 height 10
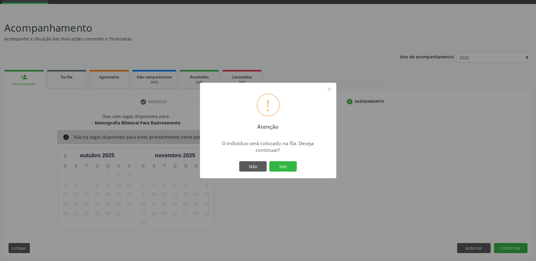
click at [269, 161] on button "Sim" at bounding box center [282, 166] width 27 height 10
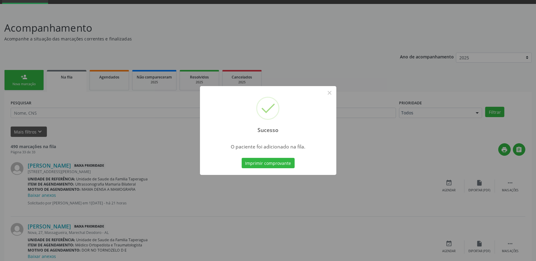
scroll to position [0, 0]
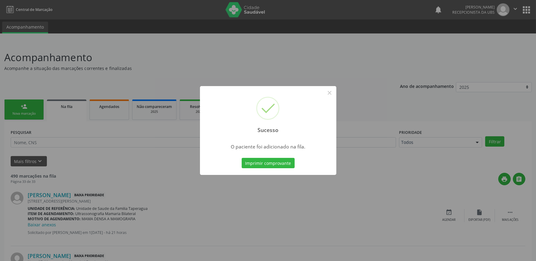
click at [391, 152] on div "Sucesso × O paciente foi adicionado na fila. Imprimir comprovante Cancel" at bounding box center [268, 130] width 536 height 261
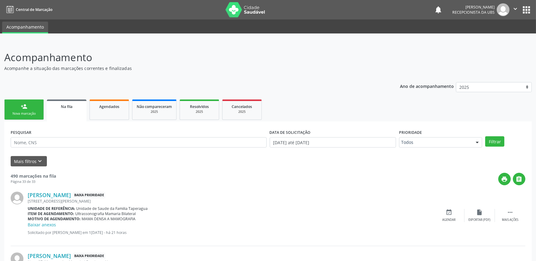
click at [30, 114] on div "Nova marcação" at bounding box center [24, 113] width 30 height 5
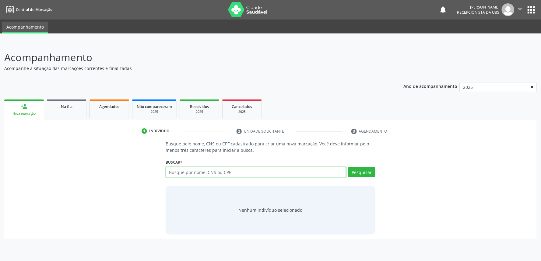
click at [209, 170] on input "text" at bounding box center [256, 172] width 180 height 10
paste input "702808627117563"
type input "702808627117563"
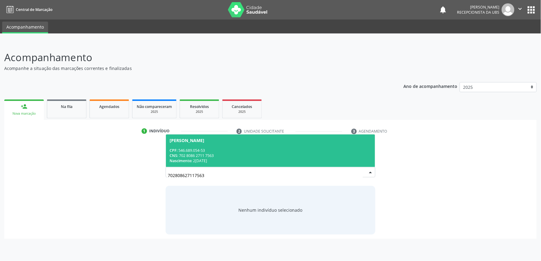
click at [278, 141] on div "[PERSON_NAME]" at bounding box center [271, 140] width 202 height 5
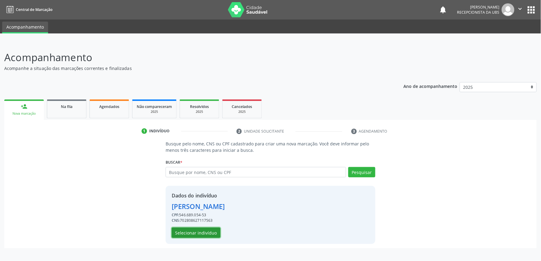
click at [207, 233] on button "Selecionar indivíduo" at bounding box center [196, 233] width 49 height 10
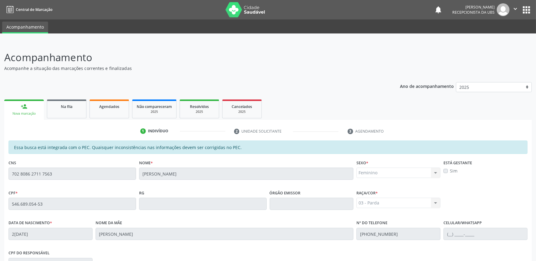
scroll to position [95, 0]
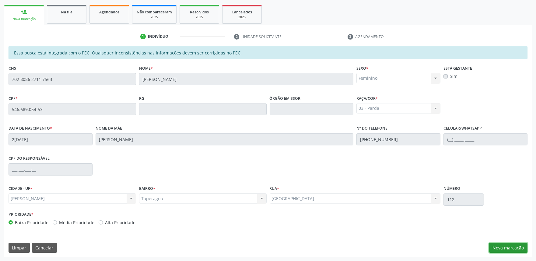
click at [498, 243] on button "Nova marcação" at bounding box center [508, 248] width 38 height 10
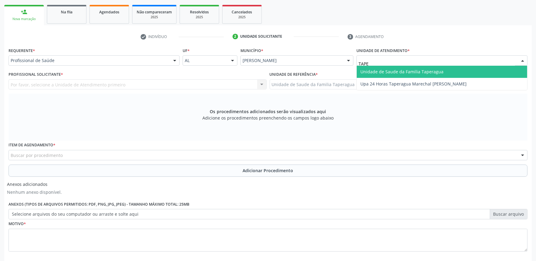
type input "TAPER"
click at [404, 69] on span "Unidade de Saude da Familia Taperagua" at bounding box center [401, 72] width 83 height 6
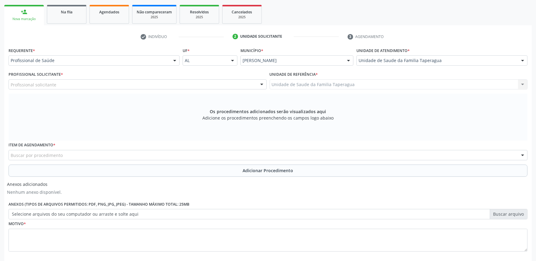
click at [169, 86] on div "Profissional solicitante" at bounding box center [138, 84] width 258 height 10
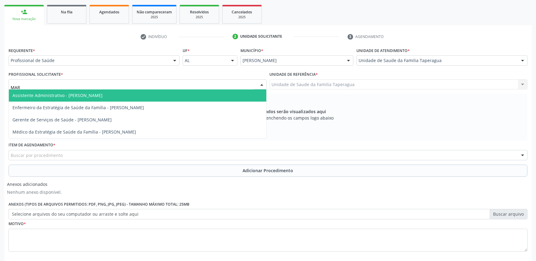
type input "MART"
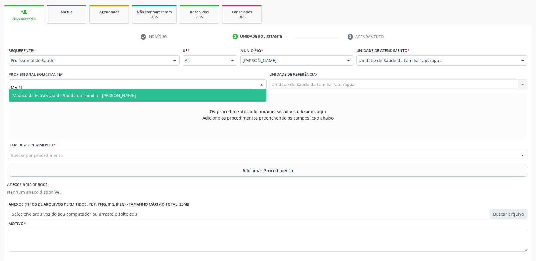
click at [169, 92] on span "Médico da Estratégia de Saúde da Família - [PERSON_NAME]" at bounding box center [137, 95] width 257 height 12
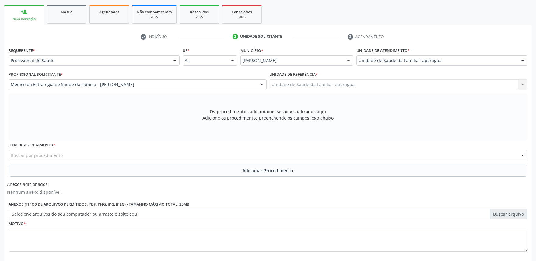
click at [187, 155] on div "Buscar por procedimento" at bounding box center [268, 155] width 519 height 10
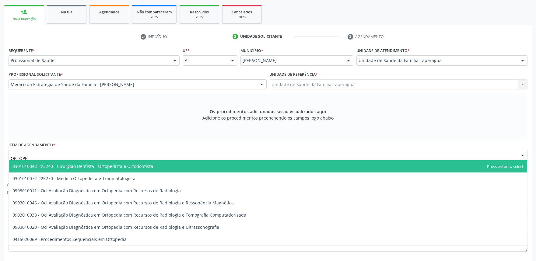
type input "ORTOPED"
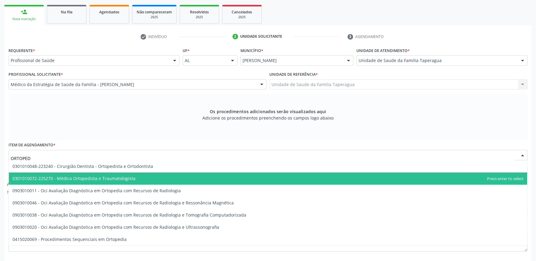
click at [177, 182] on span "0301010072-225270 - Médico Ortopedista e Traumatologista" at bounding box center [268, 179] width 518 height 12
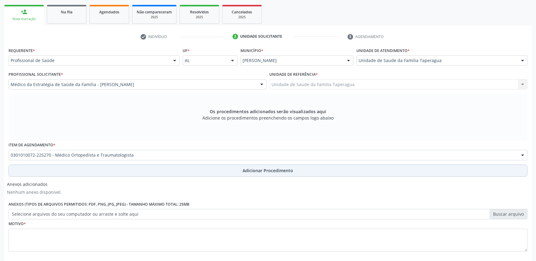
click at [187, 172] on button "Adicionar Procedimento" at bounding box center [268, 171] width 519 height 12
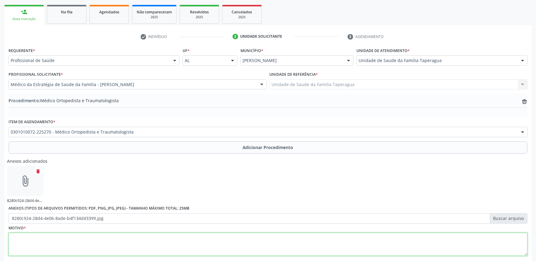
click at [241, 247] on textarea at bounding box center [268, 244] width 519 height 23
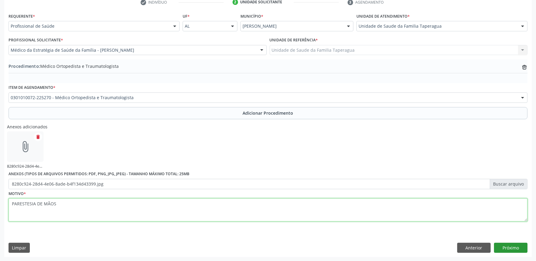
type textarea "PARESTESIA DE MÃOS"
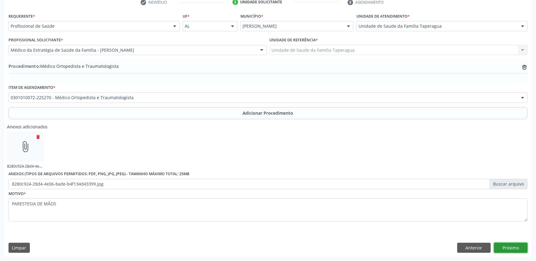
click at [512, 247] on button "Próximo" at bounding box center [510, 248] width 33 height 10
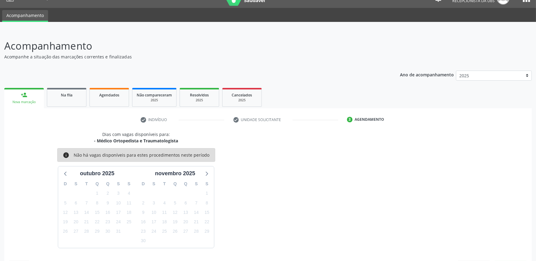
scroll to position [30, 0]
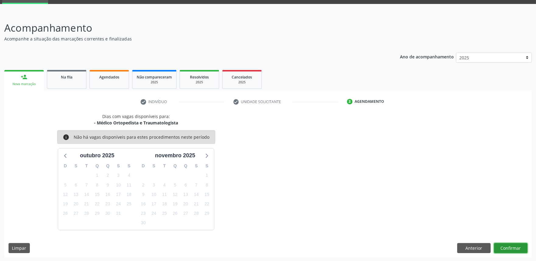
click at [513, 249] on button "Confirmar" at bounding box center [510, 248] width 33 height 10
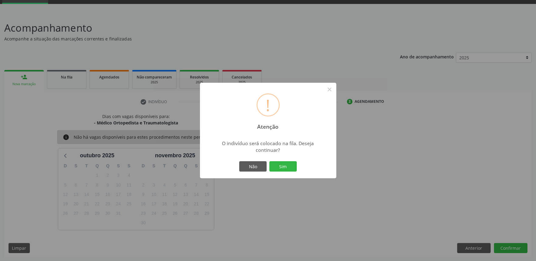
click at [269, 161] on button "Sim" at bounding box center [282, 166] width 27 height 10
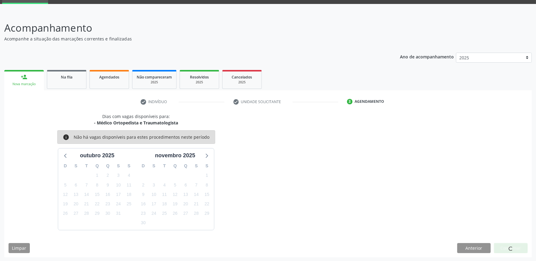
scroll to position [0, 0]
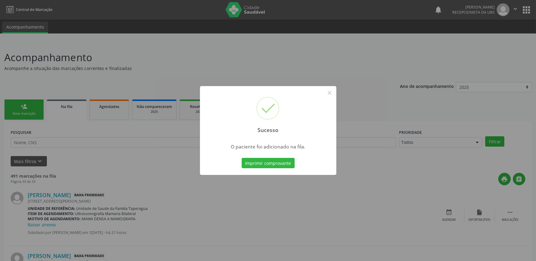
click at [84, 121] on div "Sucesso × O paciente foi adicionado na fila. Imprimir comprovante Cancel" at bounding box center [268, 130] width 536 height 261
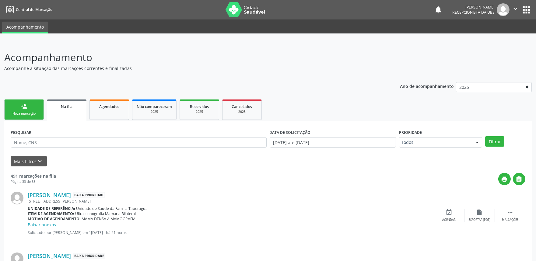
click at [37, 112] on div "Nova marcação" at bounding box center [24, 113] width 30 height 5
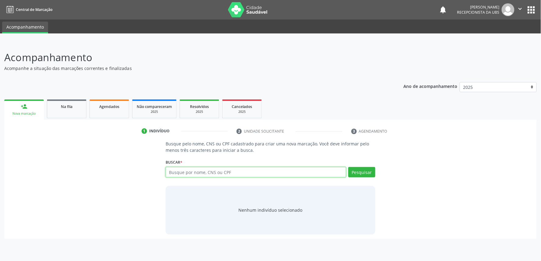
click at [197, 170] on input "text" at bounding box center [256, 172] width 180 height 10
paste input "704209257245581"
type input "704209257245581"
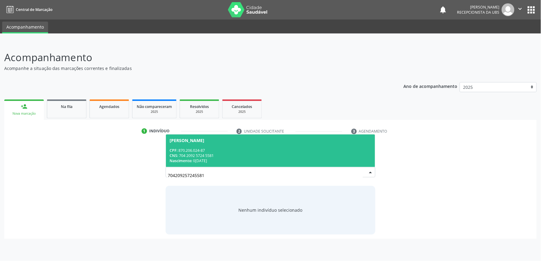
click at [228, 155] on div "CNS: 704 2092 5724 5581" at bounding box center [271, 155] width 202 height 5
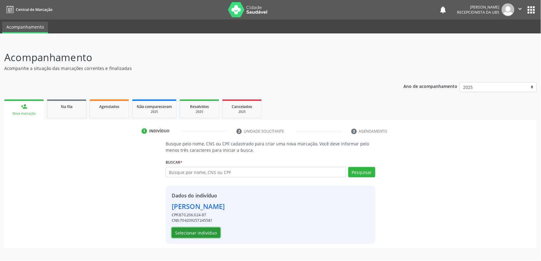
click at [203, 232] on button "Selecionar indivíduo" at bounding box center [196, 233] width 49 height 10
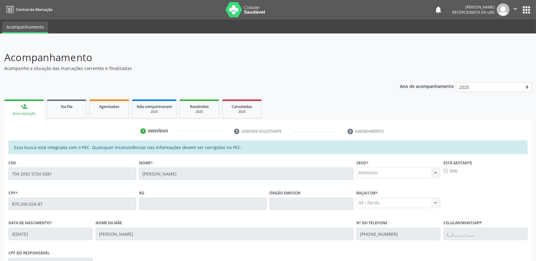
scroll to position [95, 0]
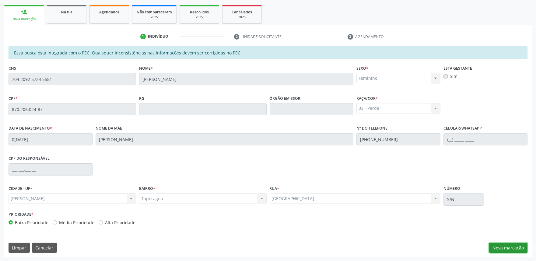
click at [511, 246] on button "Nova marcação" at bounding box center [508, 248] width 38 height 10
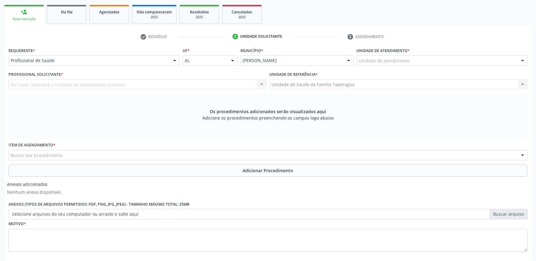
click at [424, 68] on div "Unidade de atendimento * Unidade de atendimento Aeronave Baron 58 Aeronave Cess…" at bounding box center [442, 58] width 174 height 24
click at [424, 61] on div "Unidade de atendimento" at bounding box center [441, 60] width 171 height 10
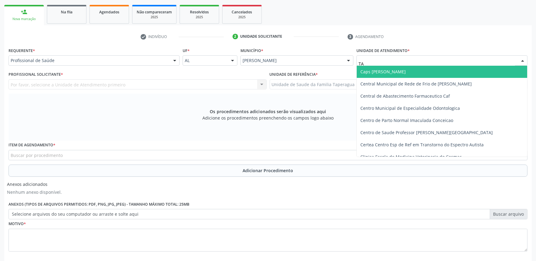
type input "TAP"
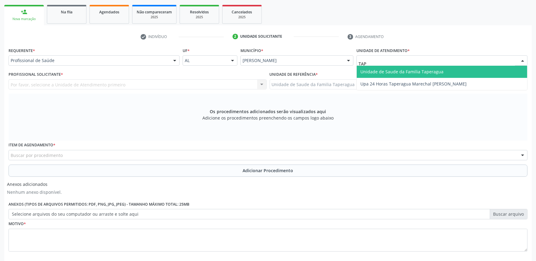
click at [426, 70] on span "Unidade de Saude da Familia Taperagua" at bounding box center [401, 72] width 83 height 6
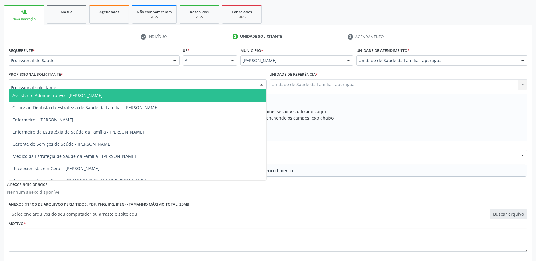
click at [206, 85] on div at bounding box center [138, 84] width 258 height 10
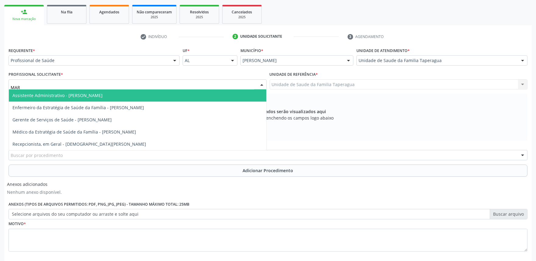
type input "MART"
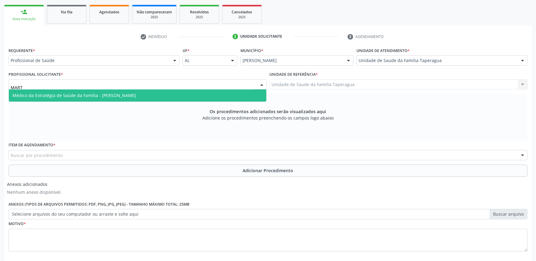
click at [203, 94] on span "Médico da Estratégia de Saúde da Família - [PERSON_NAME]" at bounding box center [137, 95] width 257 height 12
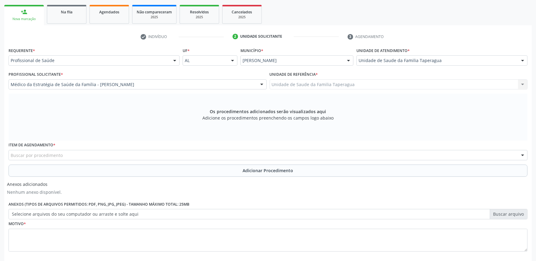
click at [201, 154] on div "Buscar por procedimento" at bounding box center [268, 155] width 519 height 10
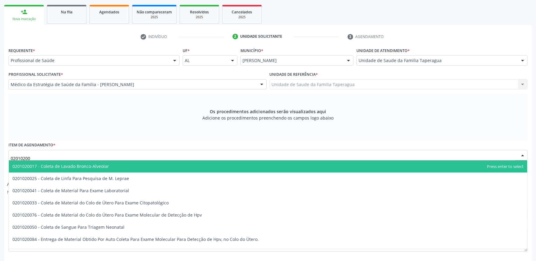
type input "020102004"
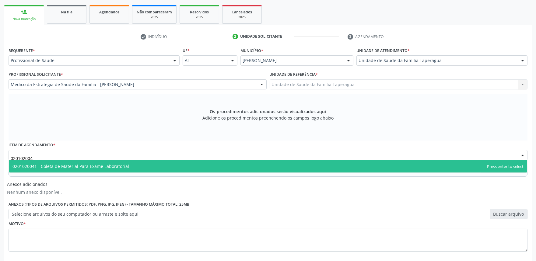
click at [201, 162] on span "0201020041 - Coleta de Material Para Exame Laboratorial" at bounding box center [268, 166] width 518 height 12
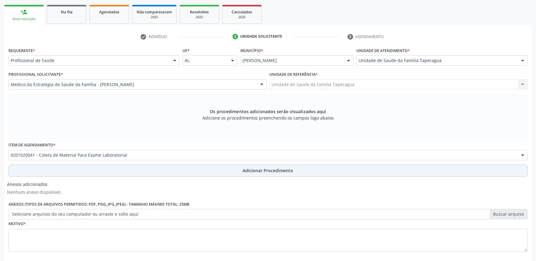
click at [200, 170] on button "Adicionar Procedimento" at bounding box center [268, 171] width 519 height 12
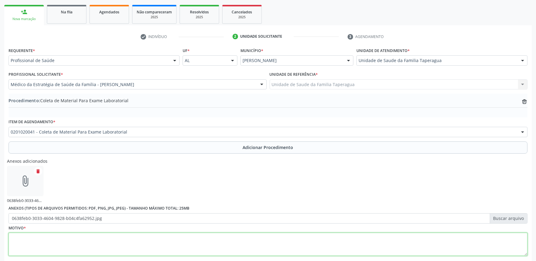
click at [220, 239] on textarea at bounding box center [268, 244] width 519 height 23
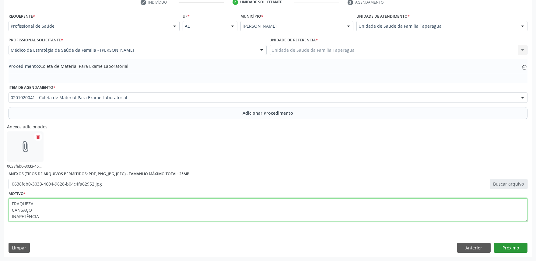
type textarea "FRAQUEZA CANSAÇO INAPETÊNCIA"
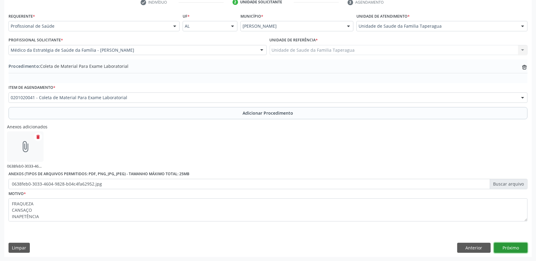
click at [507, 249] on button "Próximo" at bounding box center [510, 248] width 33 height 10
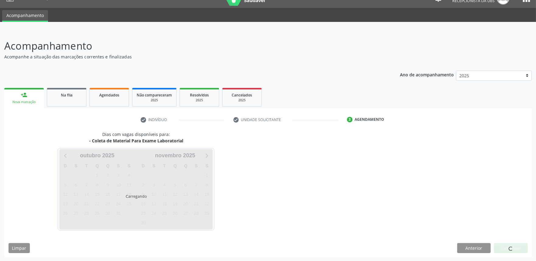
scroll to position [30, 0]
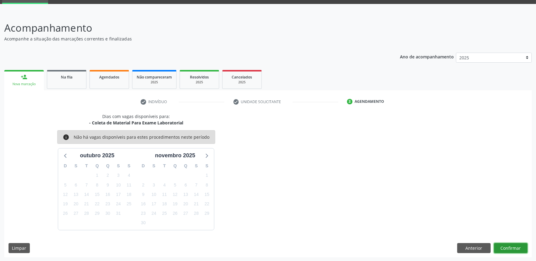
click at [510, 246] on button "Confirmar" at bounding box center [510, 248] width 33 height 10
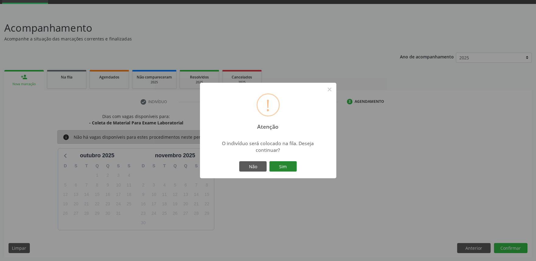
click at [280, 168] on button "Sim" at bounding box center [282, 166] width 27 height 10
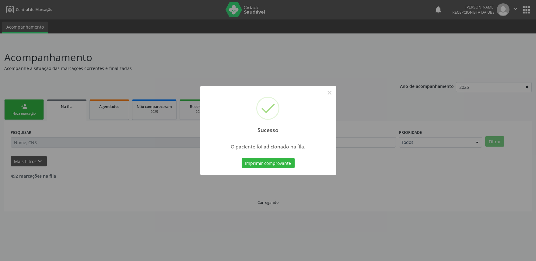
scroll to position [0, 0]
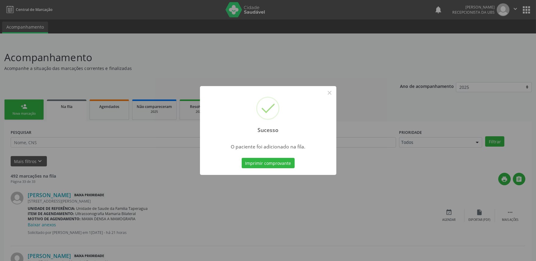
click at [414, 103] on div "Sucesso × O paciente foi adicionado na fila. Imprimir comprovante Cancel" at bounding box center [268, 130] width 536 height 261
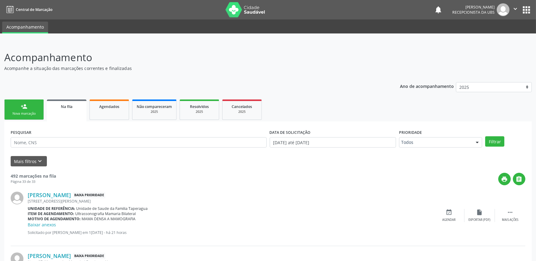
click at [26, 109] on div "person_add" at bounding box center [24, 106] width 7 height 7
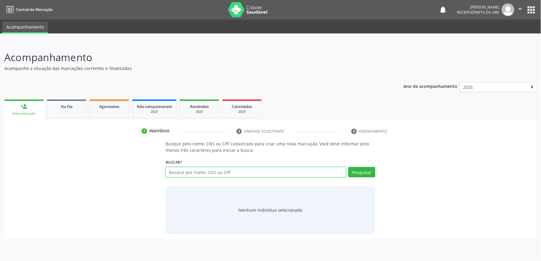
click at [278, 173] on input "text" at bounding box center [256, 172] width 180 height 10
paste input "700009041284200"
type input "700009041284200"
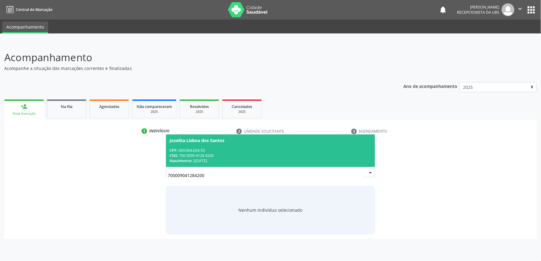
click at [257, 155] on div "CNS: 700 0090 4128 4200" at bounding box center [271, 155] width 202 height 5
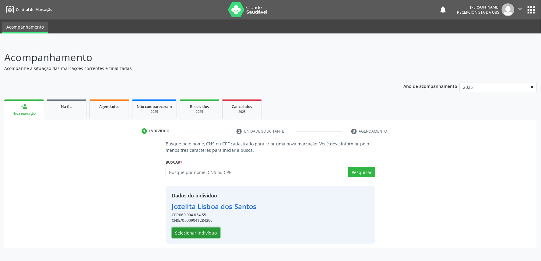
click at [212, 234] on button "Selecionar indivíduo" at bounding box center [196, 233] width 49 height 10
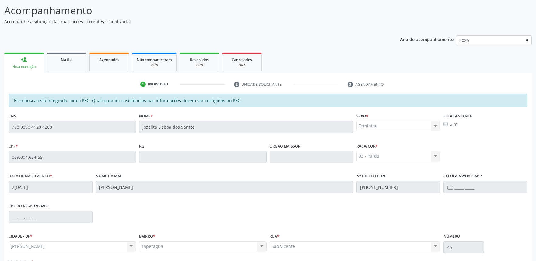
scroll to position [95, 0]
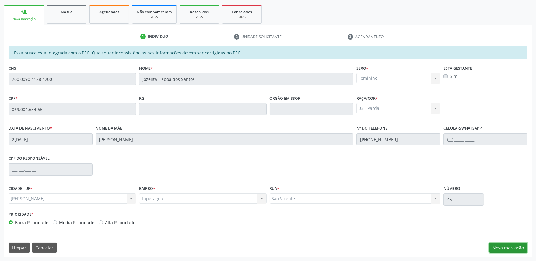
click at [498, 247] on button "Nova marcação" at bounding box center [508, 248] width 38 height 10
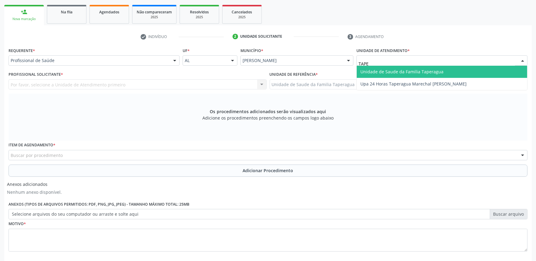
type input "TAPER"
click at [381, 68] on span "Unidade de Saude da Familia Taperagua" at bounding box center [442, 72] width 170 height 12
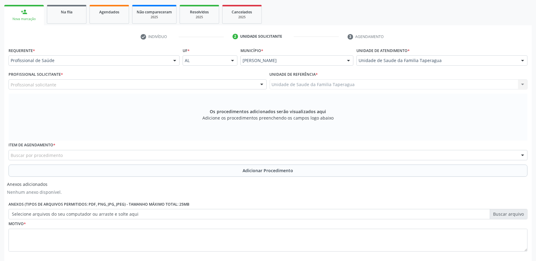
click at [195, 85] on div "Profissional solicitante Assistente Administrativo - [PERSON_NAME] Cirurgião-De…" at bounding box center [138, 84] width 258 height 10
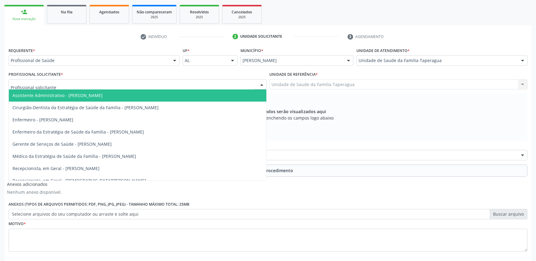
click at [195, 83] on div at bounding box center [138, 84] width 258 height 10
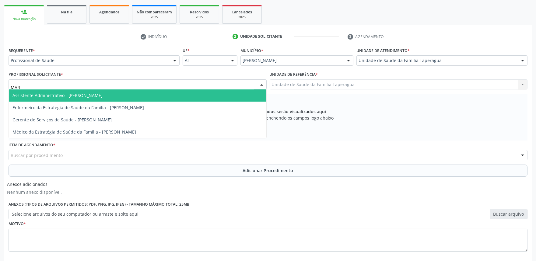
type input "MART"
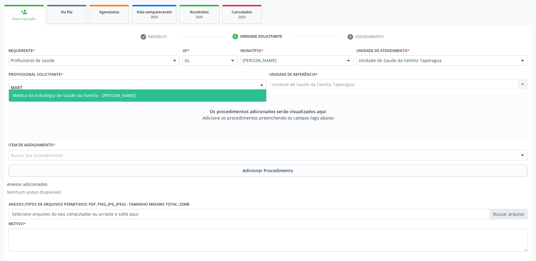
click at [196, 96] on span "Médico da Estratégia de Saúde da Família - [PERSON_NAME]" at bounding box center [137, 95] width 257 height 12
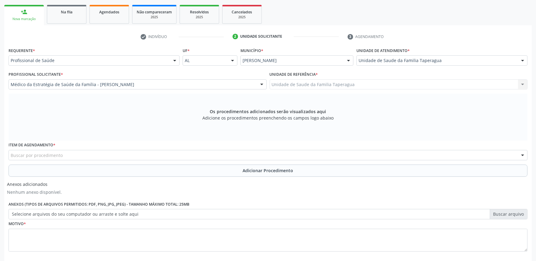
click at [215, 156] on div "Buscar por procedimento" at bounding box center [268, 155] width 519 height 10
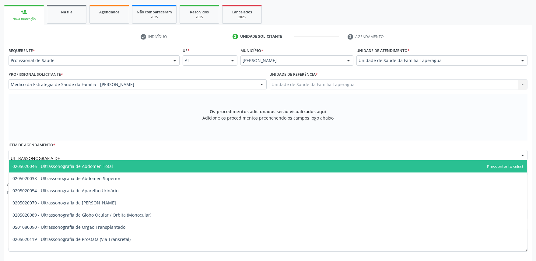
type input "ULTRASSONOGRAFIA DE T"
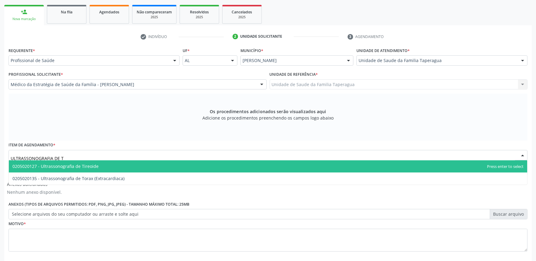
click at [209, 164] on span "0205020127 - Ultrassonografia de Tireoide" at bounding box center [268, 166] width 518 height 12
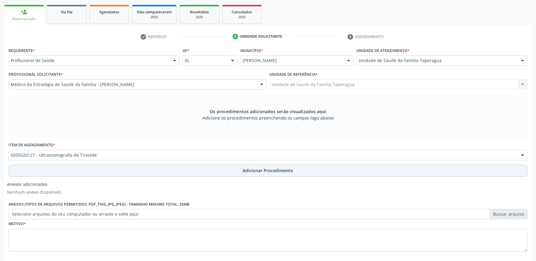
click at [209, 166] on button "Adicionar Procedimento" at bounding box center [268, 171] width 519 height 12
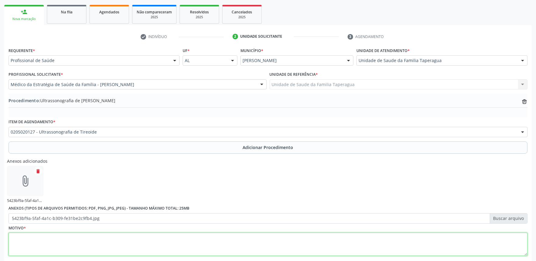
click at [248, 240] on textarea at bounding box center [268, 244] width 519 height 23
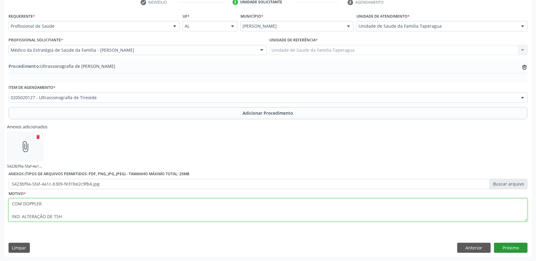
type textarea "COM DOPPLER IND: ALTERAÇÃO DE TSH"
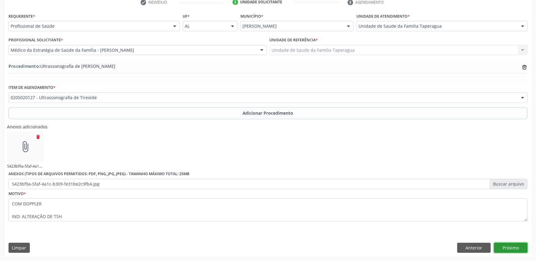
click at [515, 245] on button "Próximo" at bounding box center [510, 248] width 33 height 10
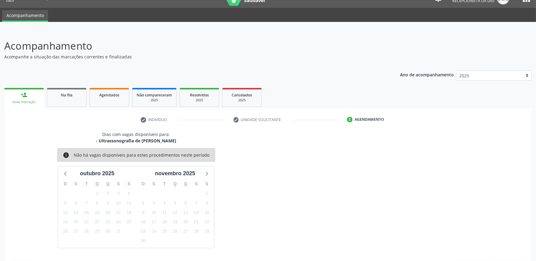
scroll to position [30, 0]
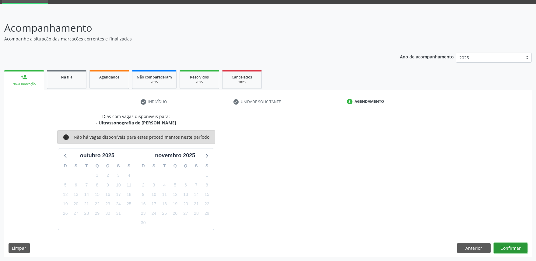
click at [507, 248] on button "Confirmar" at bounding box center [510, 248] width 33 height 10
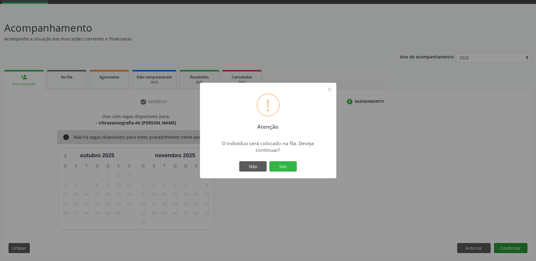
click at [269, 161] on button "Sim" at bounding box center [282, 166] width 27 height 10
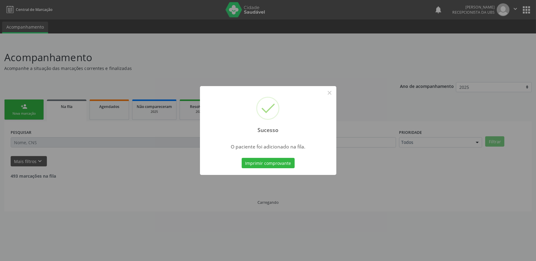
scroll to position [0, 0]
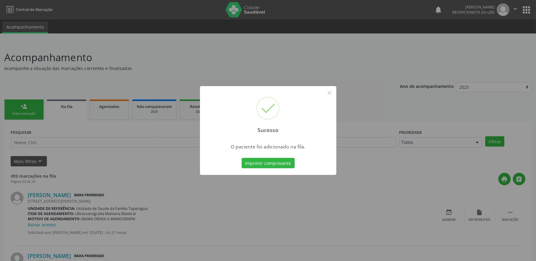
click at [404, 134] on div "Sucesso × O paciente foi adicionado na fila. Imprimir comprovante Cancel" at bounding box center [268, 130] width 536 height 261
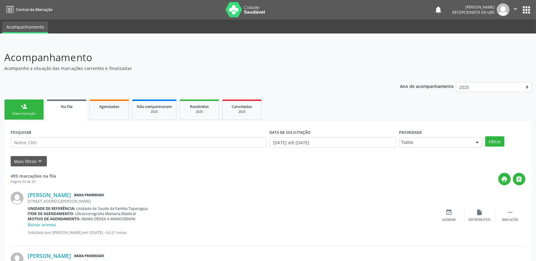
click at [27, 117] on link "person_add Nova marcação" at bounding box center [24, 110] width 40 height 20
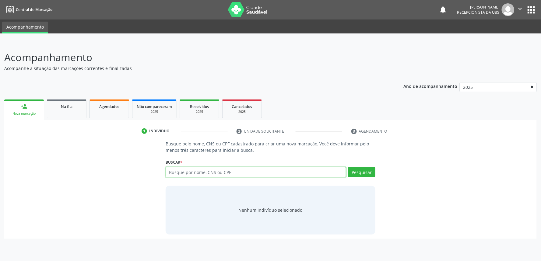
click at [215, 172] on input "text" at bounding box center [256, 172] width 180 height 10
paste input "709806021781792"
type input "709806021781792"
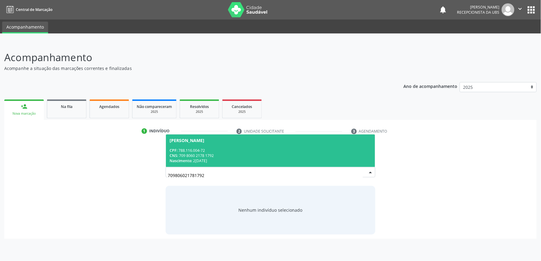
click at [229, 157] on div "CNS: 709 8060 2178 1792" at bounding box center [271, 155] width 202 height 5
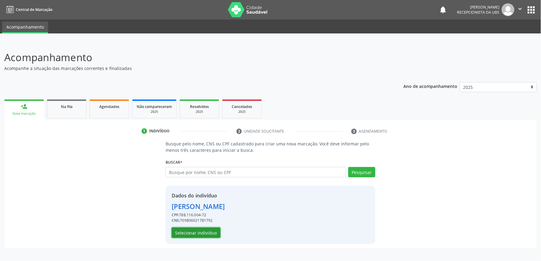
click at [205, 236] on button "Selecionar indivíduo" at bounding box center [196, 233] width 49 height 10
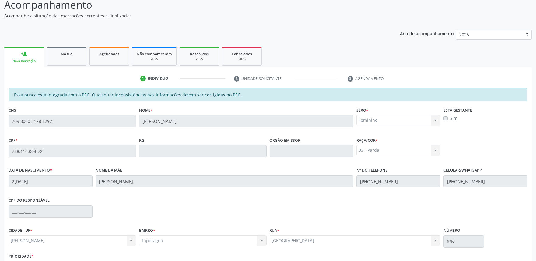
scroll to position [95, 0]
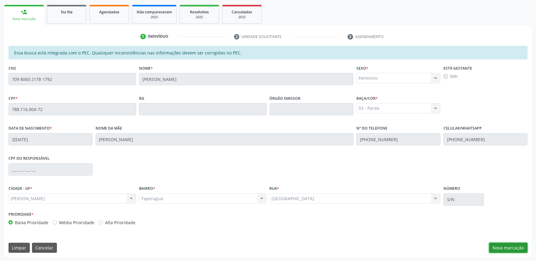
click at [508, 246] on button "Nova marcação" at bounding box center [508, 248] width 38 height 10
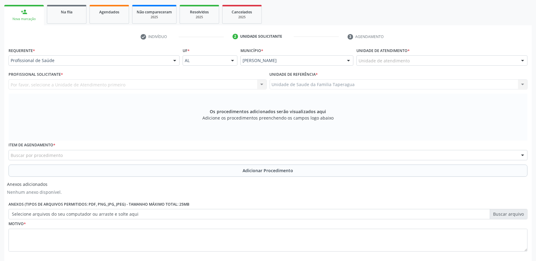
click at [439, 57] on div "Unidade de atendimento" at bounding box center [441, 60] width 171 height 10
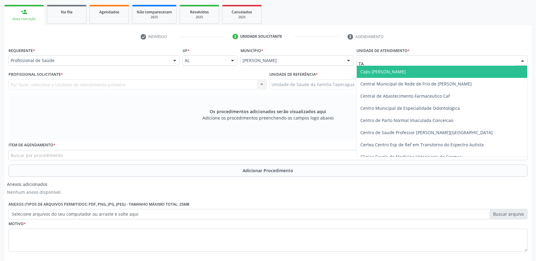
type input "TAP"
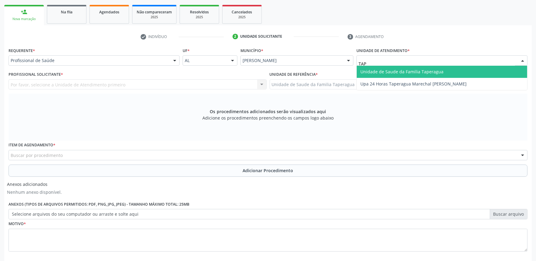
click at [434, 71] on span "Unidade de Saude da Familia Taperagua" at bounding box center [401, 72] width 83 height 6
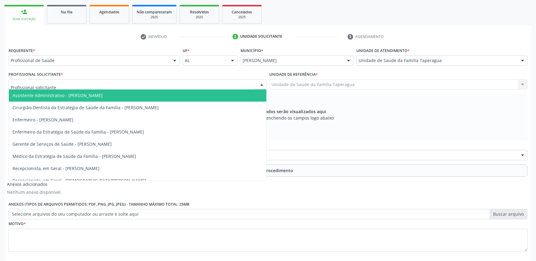
click at [184, 83] on div at bounding box center [138, 84] width 258 height 10
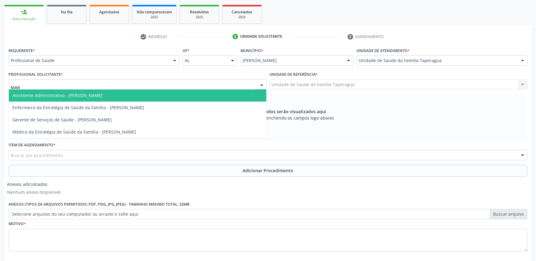
type input "MART"
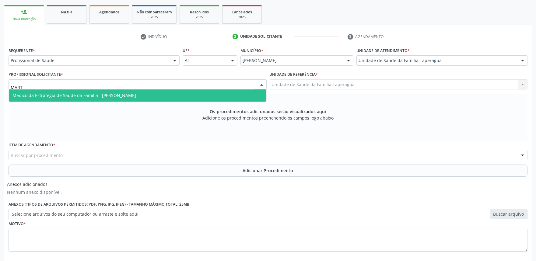
click at [183, 93] on span "Médico da Estratégia de Saúde da Família - [PERSON_NAME]" at bounding box center [137, 95] width 257 height 12
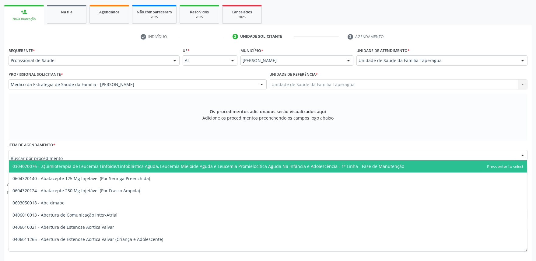
click at [194, 153] on div at bounding box center [268, 155] width 519 height 10
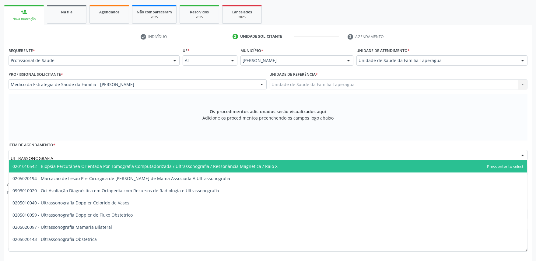
type input "ULTRASSONOGRAFIA M"
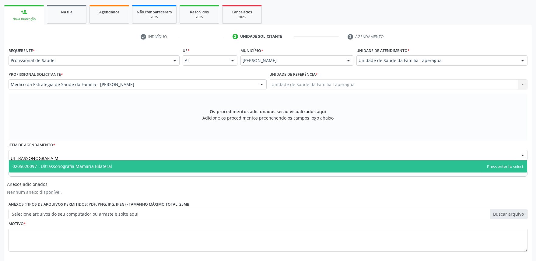
click at [191, 163] on span "0205020097 - Ultrassonografia Mamaria Bilateral" at bounding box center [268, 166] width 518 height 12
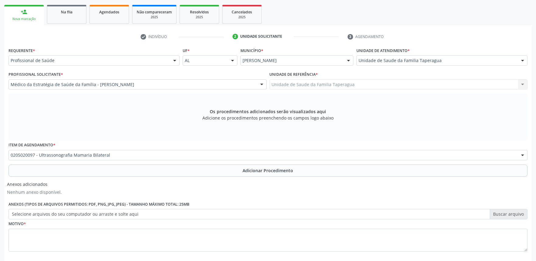
click at [189, 173] on div "Requerente * Profissional de Saúde Profissional de Saúde Paciente Nenhum result…" at bounding box center [268, 153] width 519 height 214
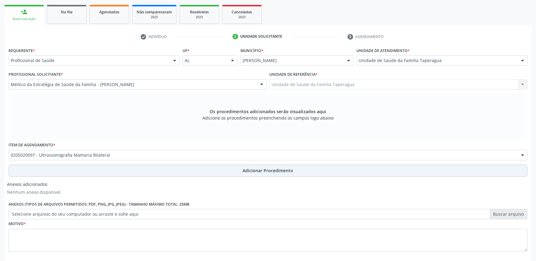
click at [189, 173] on button "Adicionar Procedimento" at bounding box center [268, 171] width 519 height 12
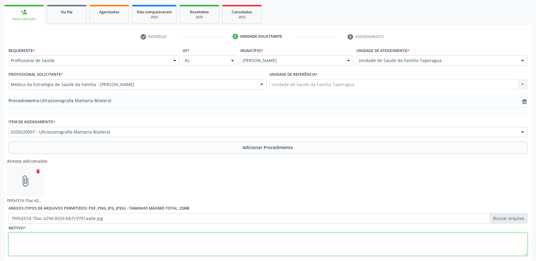
click at [203, 243] on textarea at bounding box center [268, 244] width 519 height 23
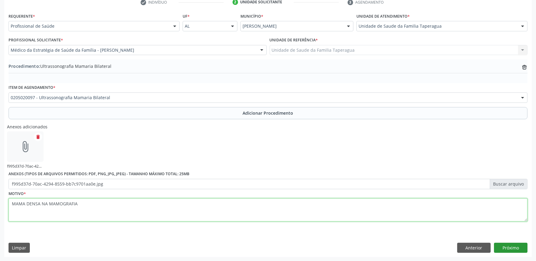
type textarea "MAMA DENSA NA MAMOGRAFIA"
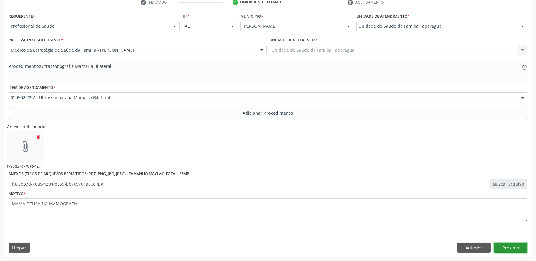
click at [514, 246] on button "Próximo" at bounding box center [510, 248] width 33 height 10
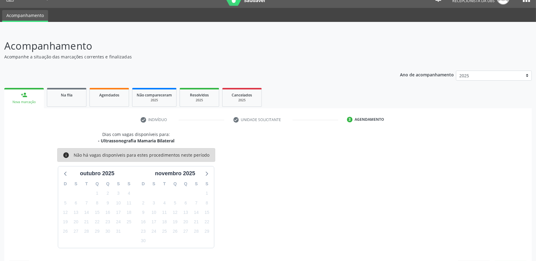
scroll to position [30, 0]
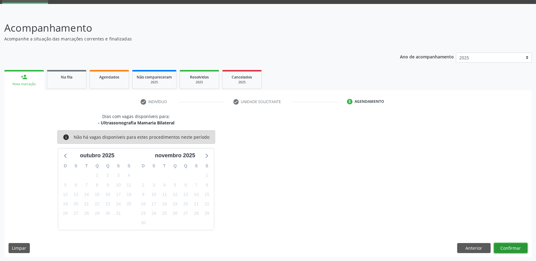
click at [509, 245] on button "Confirmar" at bounding box center [510, 248] width 33 height 10
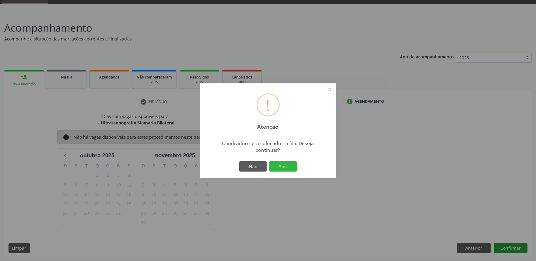
click at [269, 161] on button "Sim" at bounding box center [282, 166] width 27 height 10
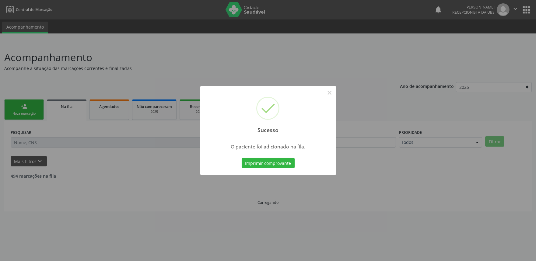
scroll to position [0, 0]
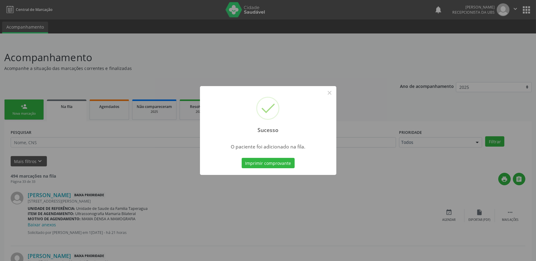
click at [364, 94] on div "Sucesso × O paciente foi adicionado na fila. Imprimir comprovante Cancel" at bounding box center [268, 130] width 536 height 261
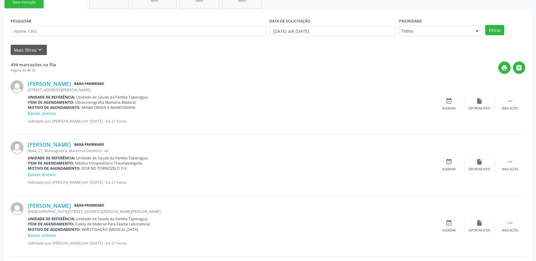
scroll to position [113, 0]
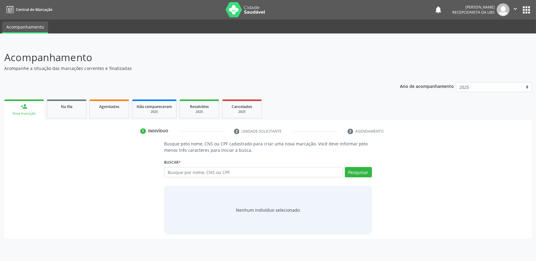
scroll to position [0, 0]
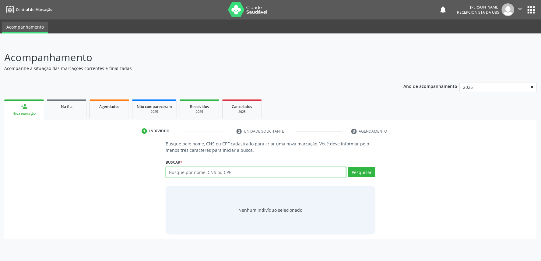
click at [220, 170] on input "text" at bounding box center [256, 172] width 180 height 10
paste input "702509391071631"
type input "702509391071631"
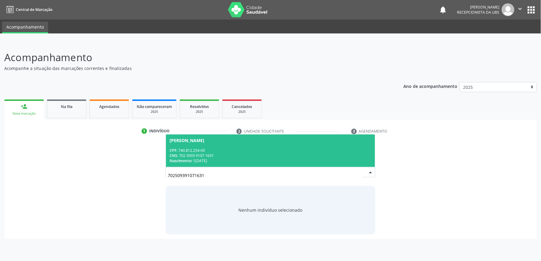
click at [252, 138] on div "[PERSON_NAME]" at bounding box center [271, 140] width 202 height 5
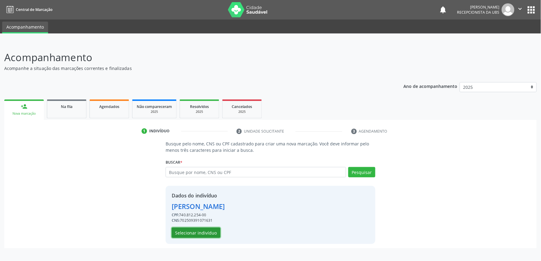
click at [215, 236] on button "Selecionar indivíduo" at bounding box center [196, 233] width 49 height 10
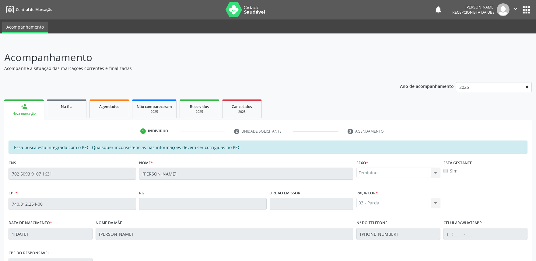
scroll to position [95, 0]
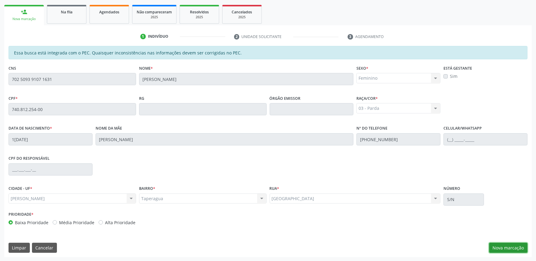
click at [507, 248] on button "Nova marcação" at bounding box center [508, 248] width 38 height 10
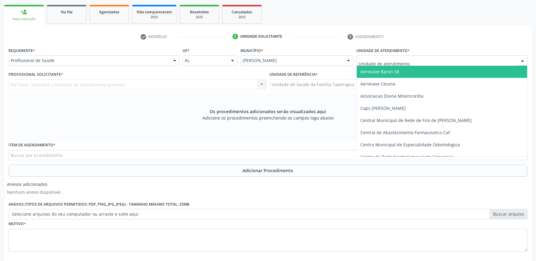
click at [457, 59] on div at bounding box center [441, 60] width 171 height 10
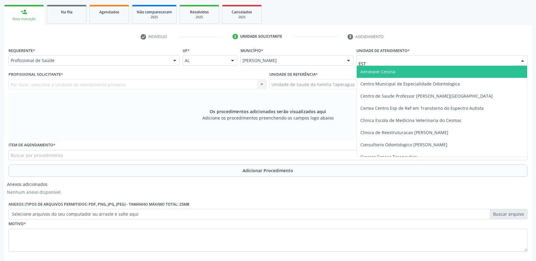
type input "ESTA"
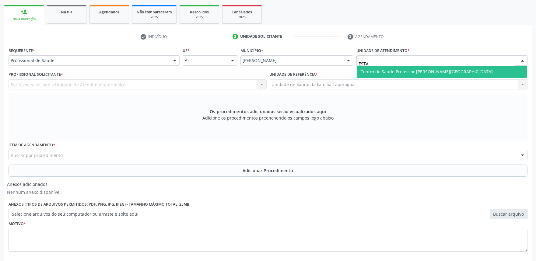
click at [418, 67] on span "Centro de Saude Professor [PERSON_NAME][GEOGRAPHIC_DATA]" at bounding box center [442, 72] width 170 height 12
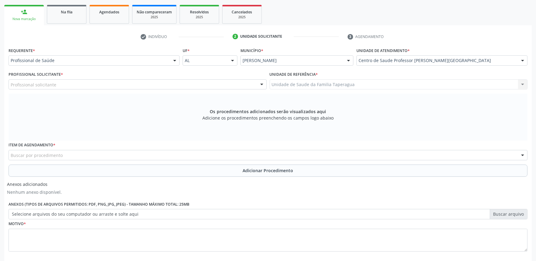
click at [129, 81] on div "Profissional solicitante" at bounding box center [138, 84] width 258 height 10
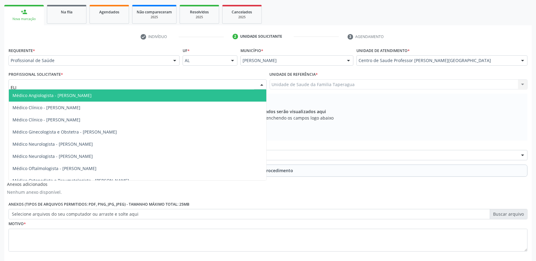
type input "[PERSON_NAME]"
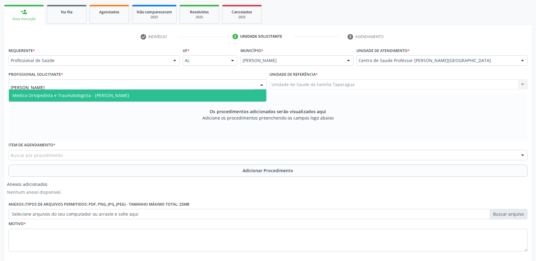
click at [129, 93] on span "Médico Ortopedista e Traumatologista - [PERSON_NAME]" at bounding box center [70, 96] width 117 height 6
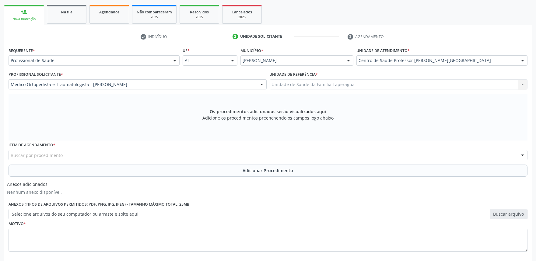
click at [135, 156] on div "Buscar por procedimento" at bounding box center [268, 155] width 519 height 10
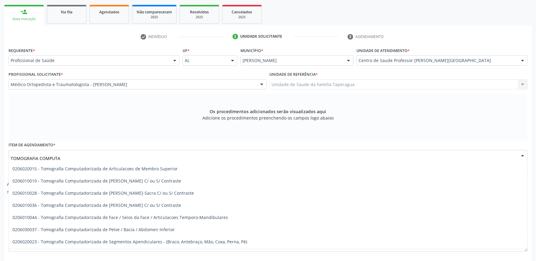
scroll to position [47, 0]
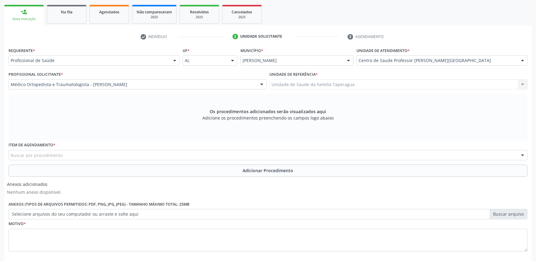
click at [175, 159] on div "Buscar por procedimento" at bounding box center [268, 155] width 519 height 10
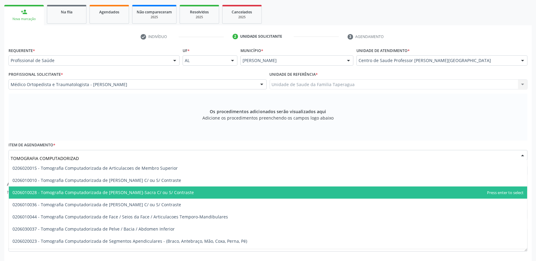
type input "TOMOGRAFIA COMPUTADORIZADA"
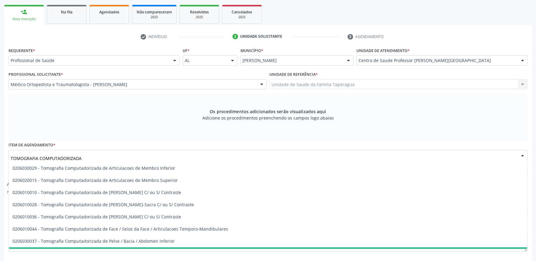
scroll to position [33, 0]
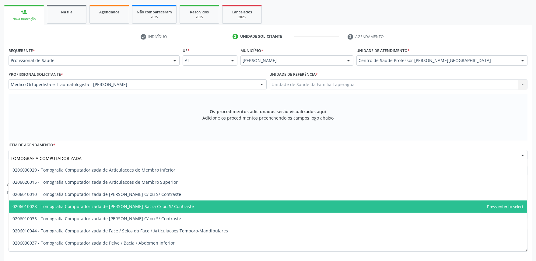
click at [334, 206] on span "0206010028 - Tomografia Computadorizada de [PERSON_NAME]-Sacra C/ ou S/ Contras…" at bounding box center [268, 207] width 518 height 12
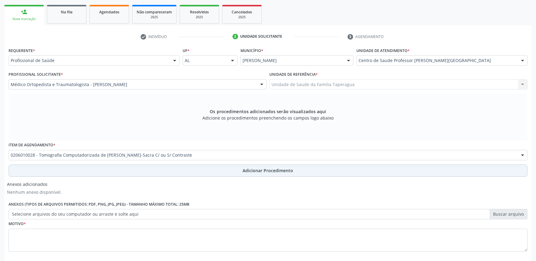
click at [324, 173] on button "Adicionar Procedimento" at bounding box center [268, 171] width 519 height 12
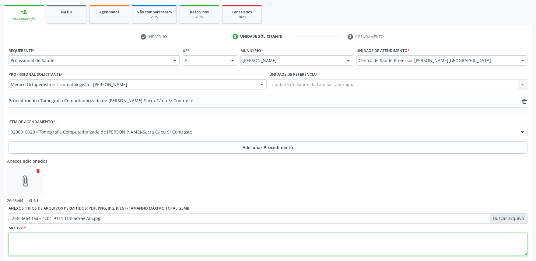
click at [165, 240] on textarea at bounding box center [268, 244] width 519 height 23
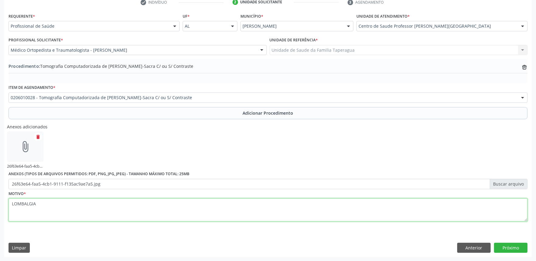
type textarea "LOMBALGIA"
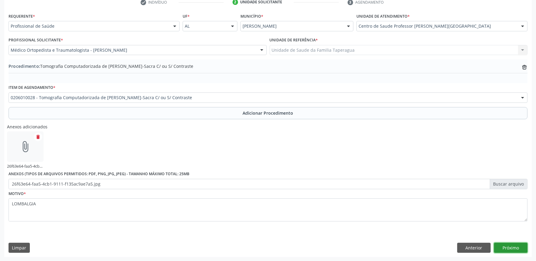
click at [514, 244] on button "Próximo" at bounding box center [510, 248] width 33 height 10
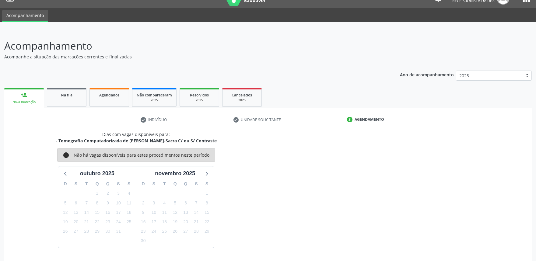
scroll to position [30, 0]
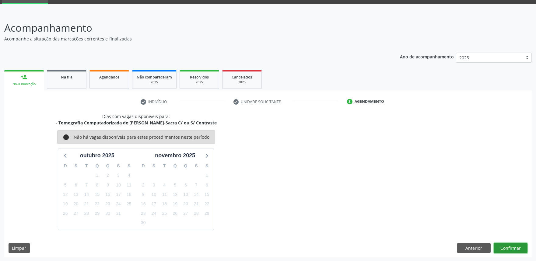
click at [513, 248] on button "Confirmar" at bounding box center [510, 248] width 33 height 10
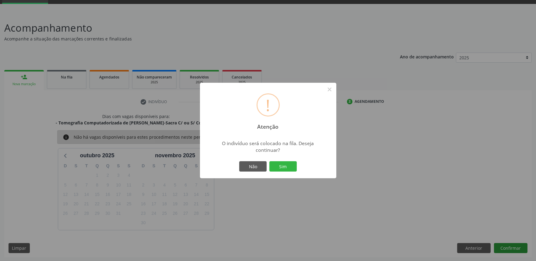
click at [269, 161] on button "Sim" at bounding box center [282, 166] width 27 height 10
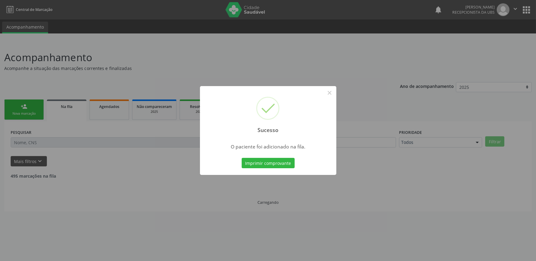
scroll to position [0, 0]
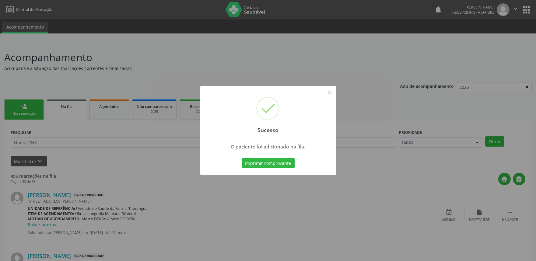
click at [416, 96] on div "Sucesso × O paciente foi adicionado na fila. Imprimir comprovante Cancel" at bounding box center [268, 130] width 536 height 261
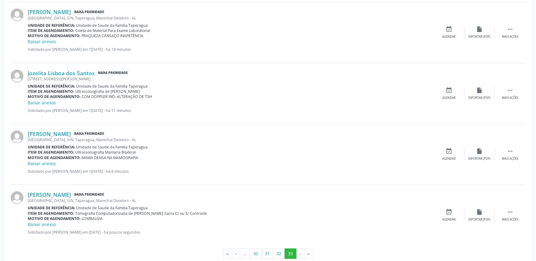
scroll to position [866, 0]
